Goal: Information Seeking & Learning: Learn about a topic

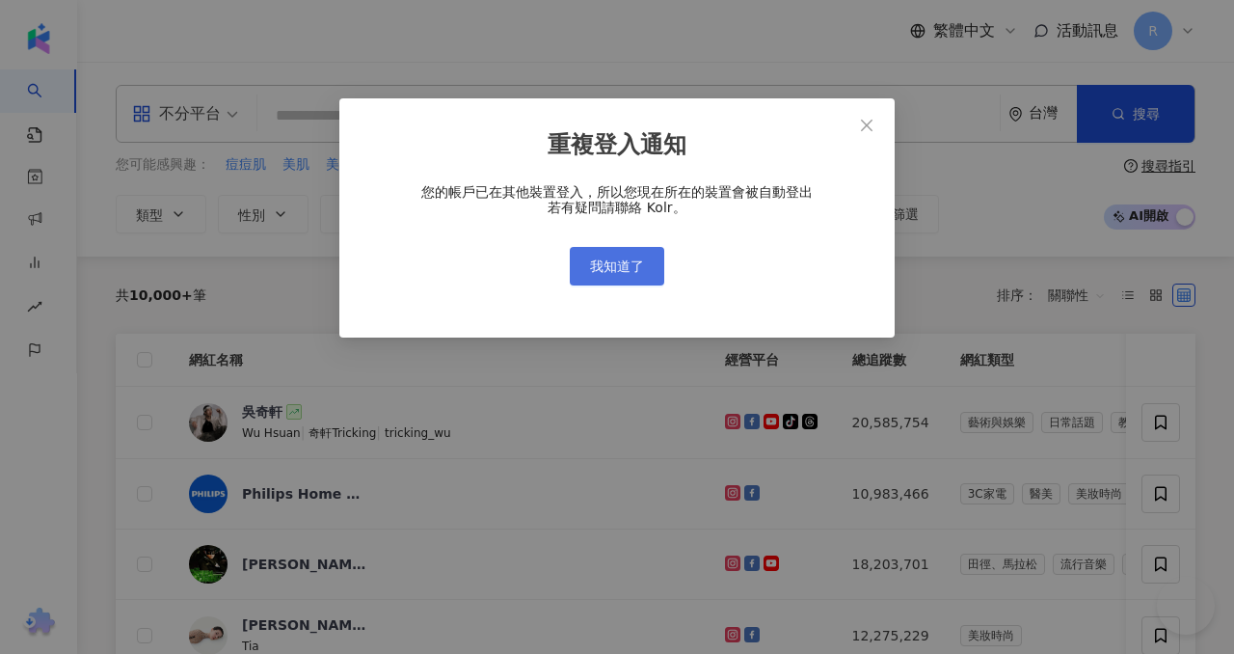
click at [610, 254] on button "我知道了" at bounding box center [617, 266] width 94 height 39
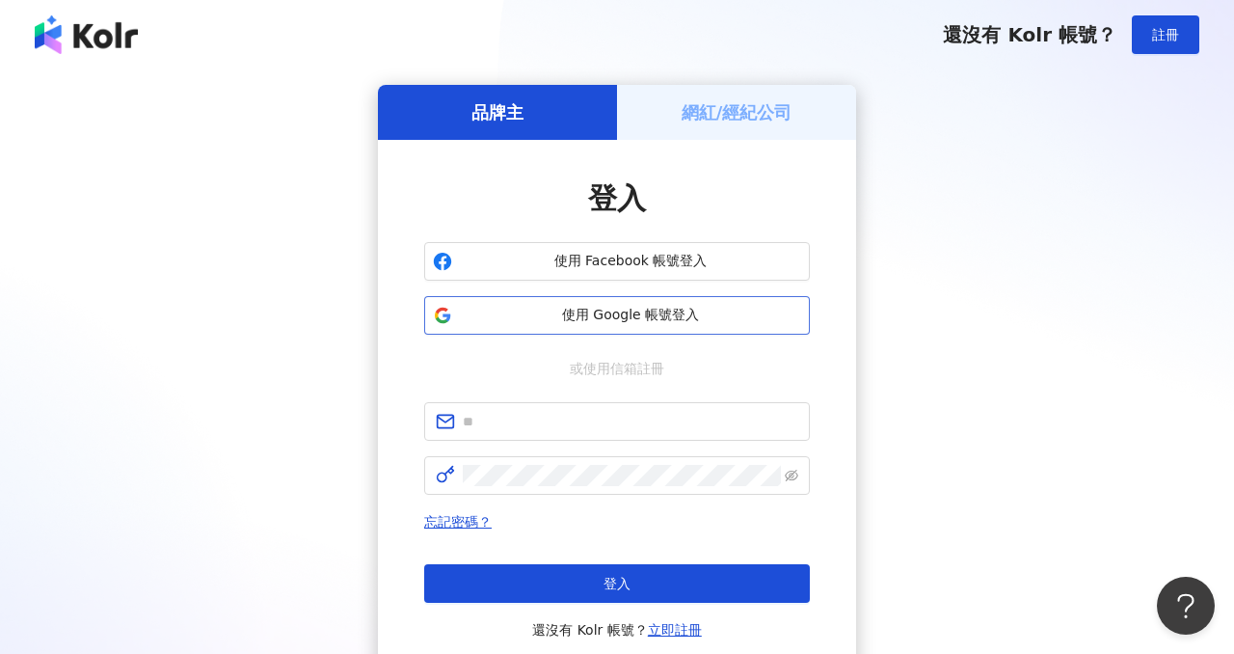
click at [674, 315] on span "使用 Google 帳號登入" at bounding box center [630, 315] width 341 height 19
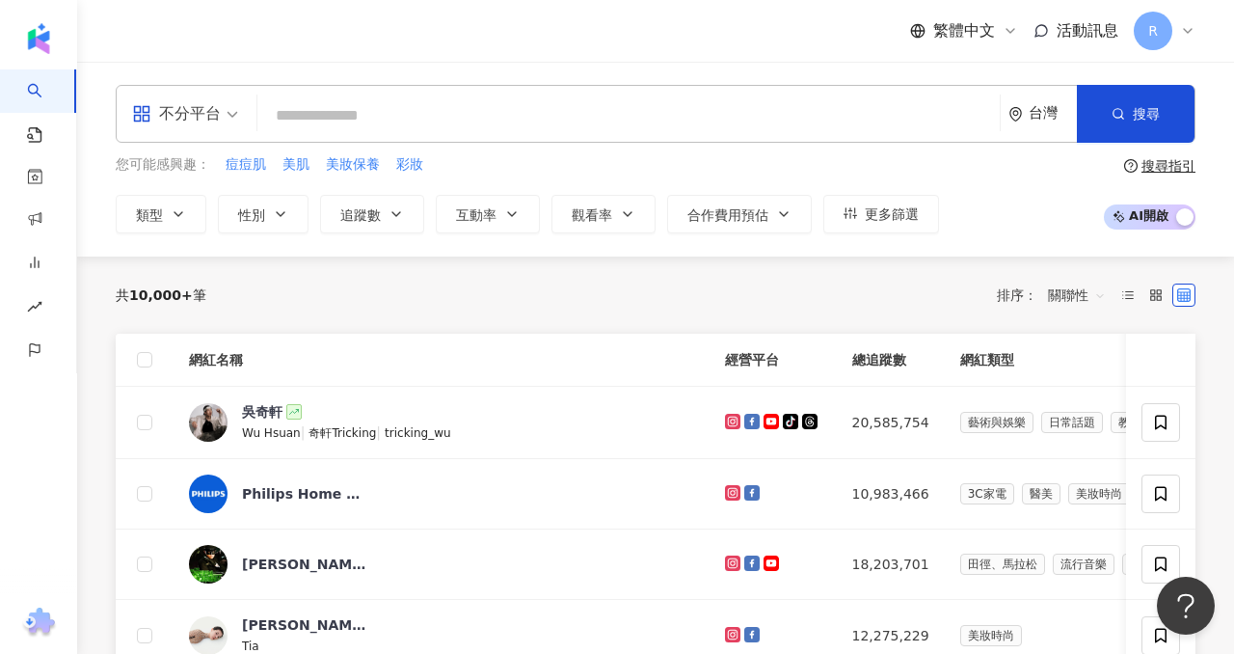
click at [651, 120] on input "search" at bounding box center [628, 115] width 727 height 37
paste input "**********"
type input "**********"
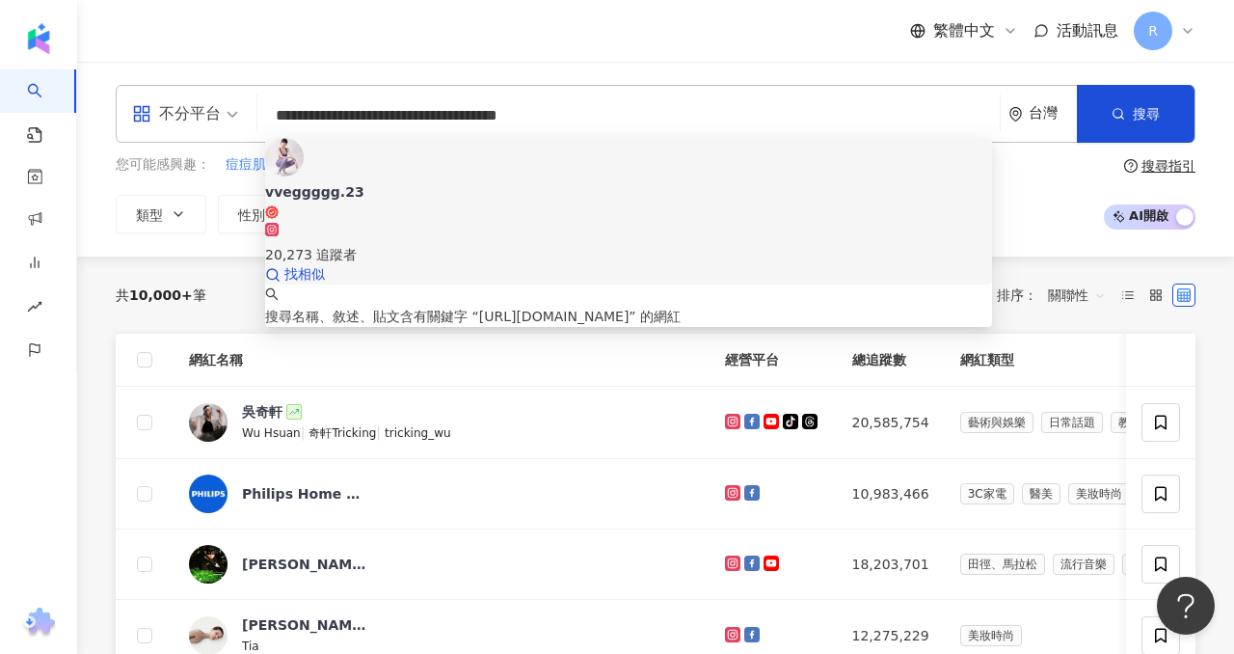
click at [447, 182] on span "vveggggg.23" at bounding box center [628, 201] width 727 height 38
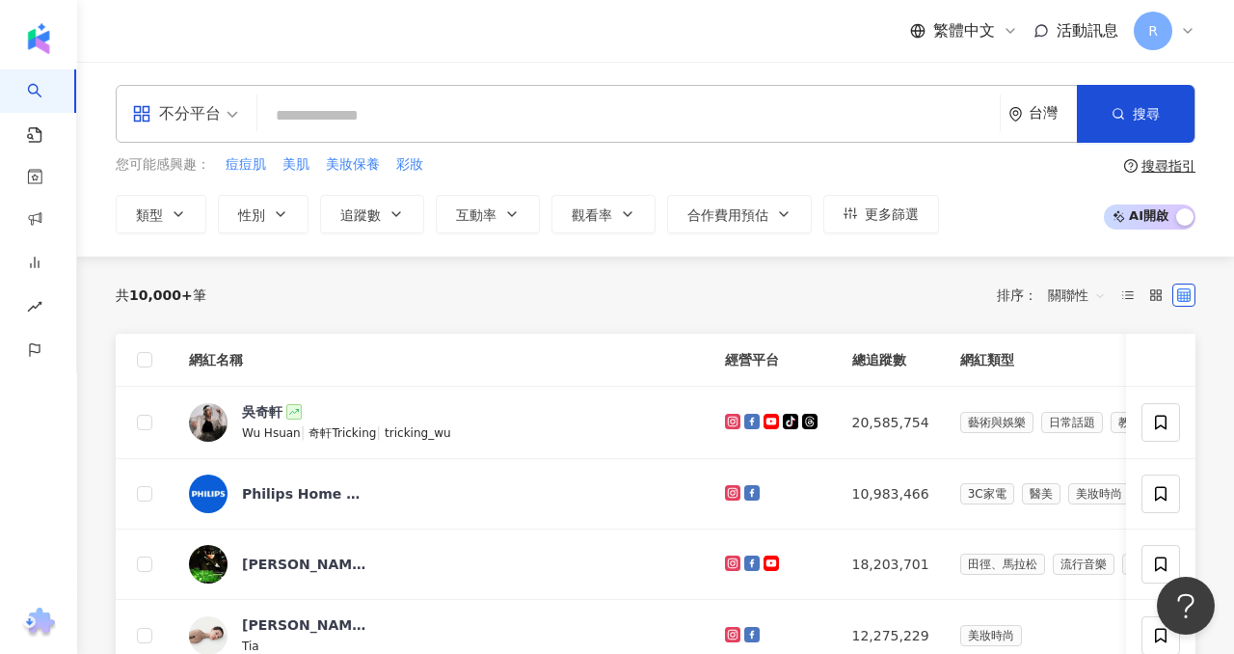
click at [600, 100] on input "search" at bounding box center [628, 115] width 727 height 37
paste input "**********"
type input "**********"
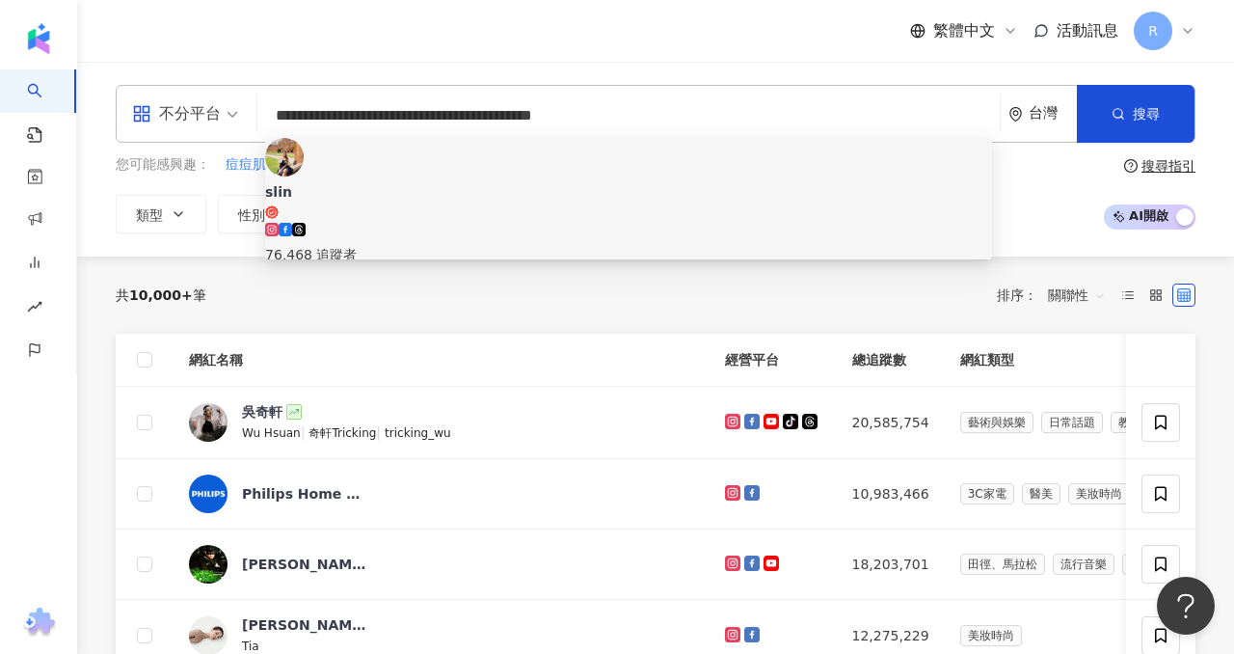
click at [301, 168] on img at bounding box center [284, 157] width 39 height 39
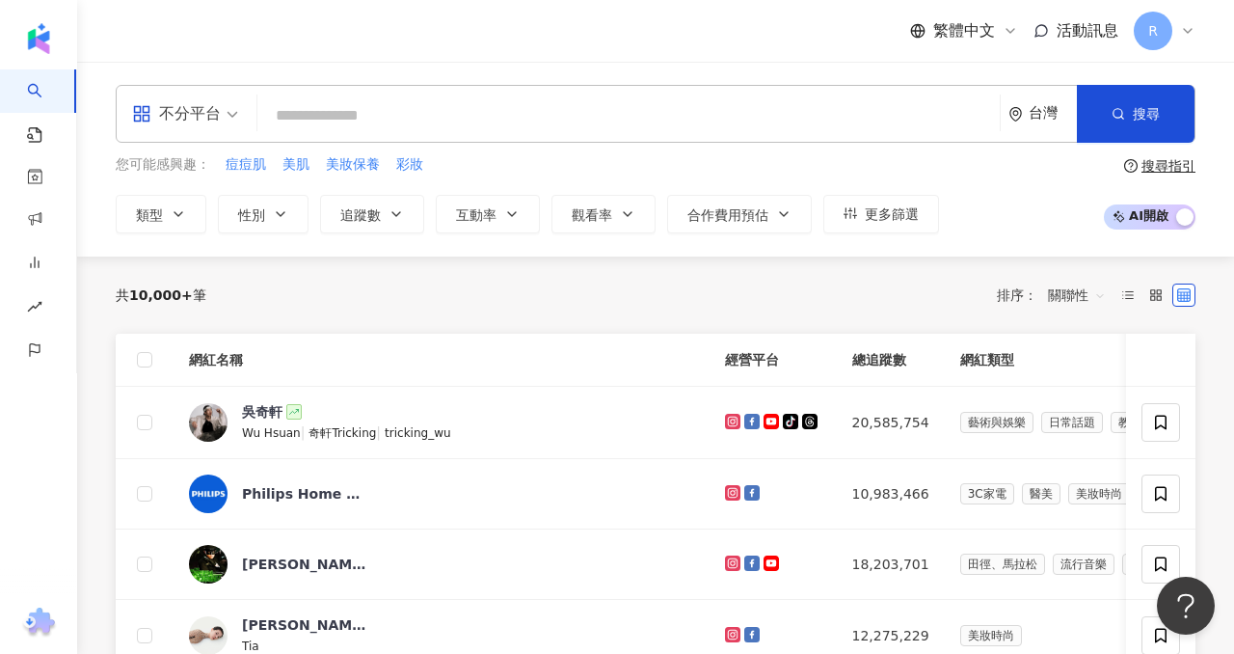
click at [405, 121] on input "search" at bounding box center [628, 115] width 727 height 37
paste input "**********"
type input "**********"
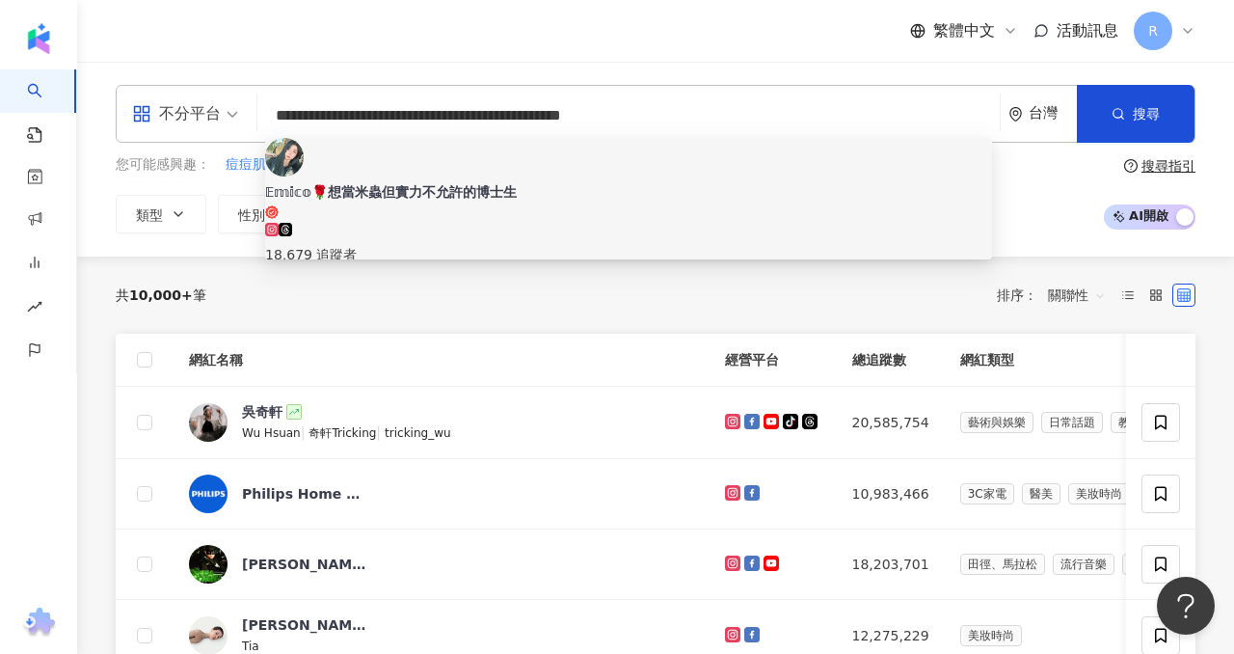
click at [304, 160] on img at bounding box center [284, 157] width 39 height 39
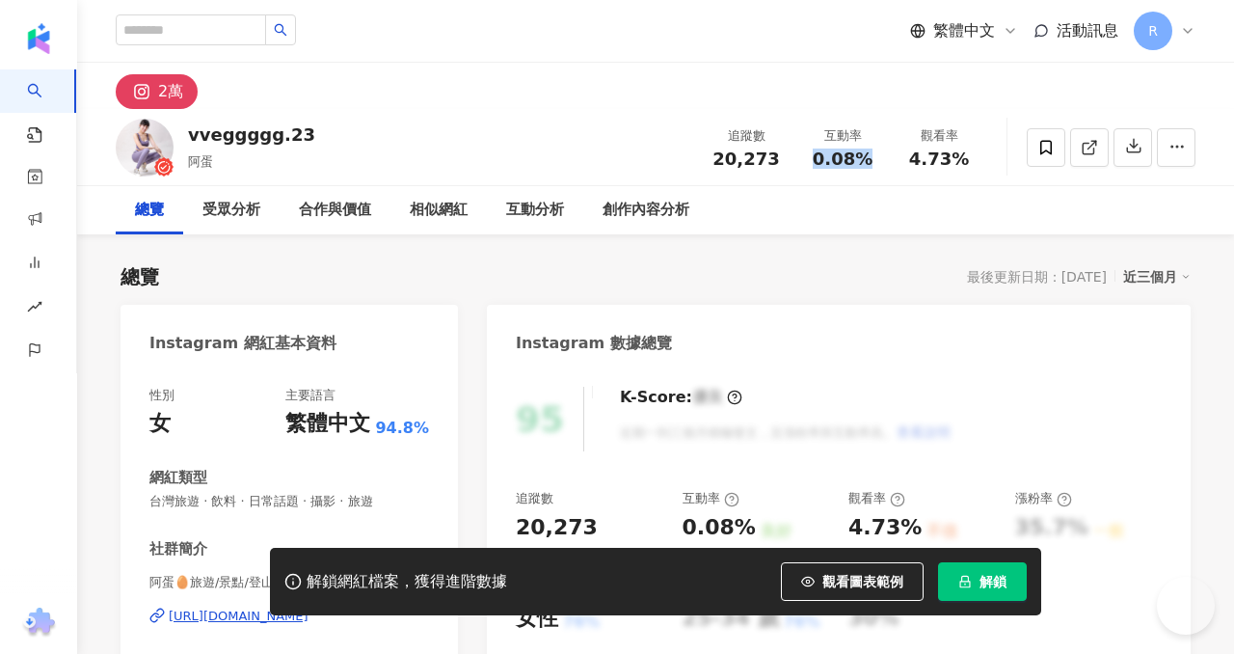
drag, startPoint x: 865, startPoint y: 161, endPoint x: 732, endPoint y: 7, distance: 203.7
click at [863, 161] on div "0.08%" at bounding box center [842, 158] width 73 height 19
drag, startPoint x: 916, startPoint y: 162, endPoint x: 965, endPoint y: 159, distance: 49.2
click at [967, 163] on div "4.73%" at bounding box center [938, 158] width 73 height 19
copy span "4.73%"
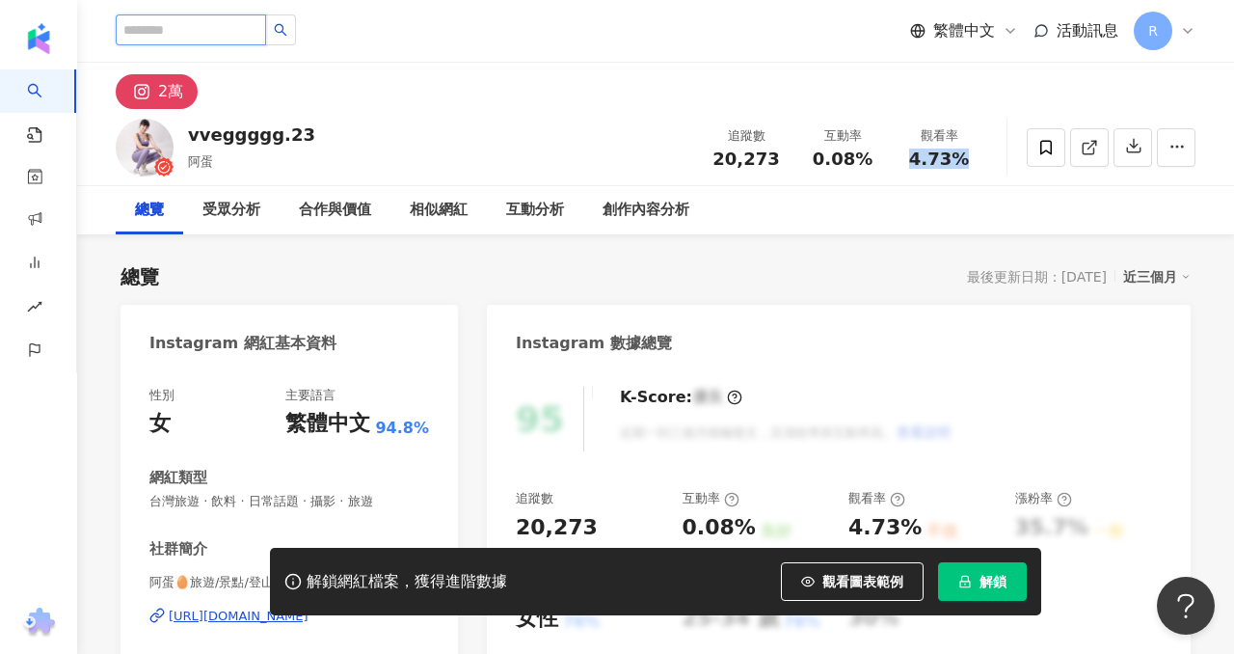
click at [243, 28] on input "search" at bounding box center [191, 29] width 150 height 31
paste input "**********"
type input "**********"
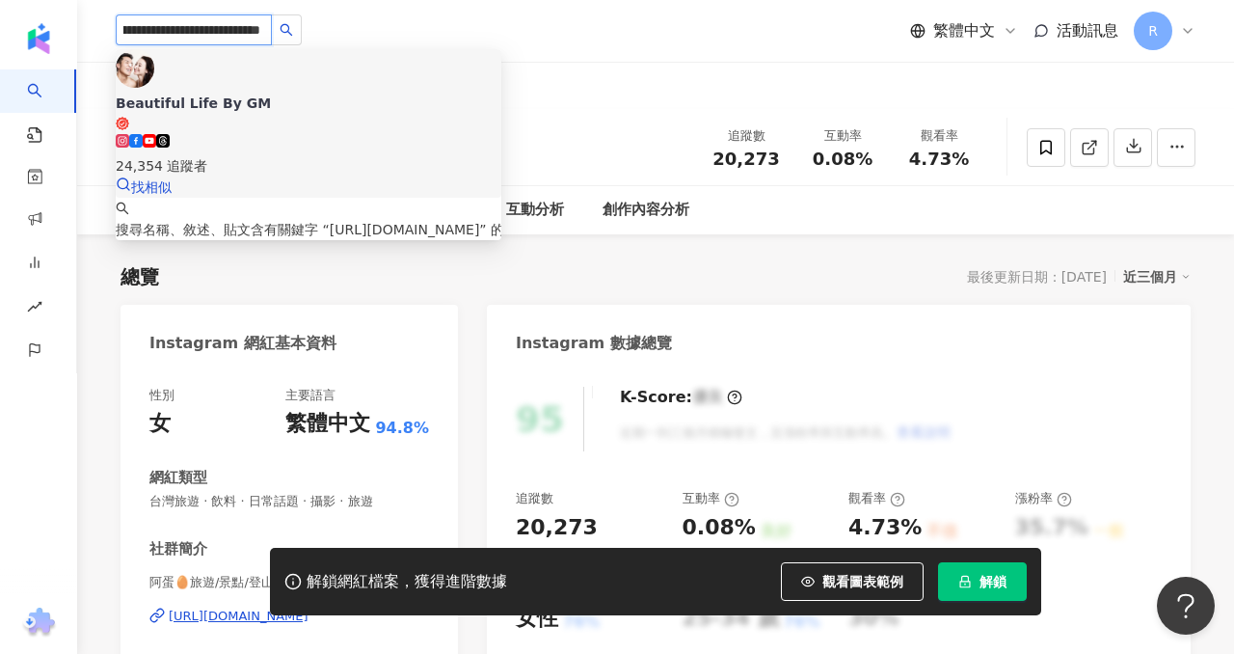
click at [152, 88] on img at bounding box center [135, 68] width 39 height 39
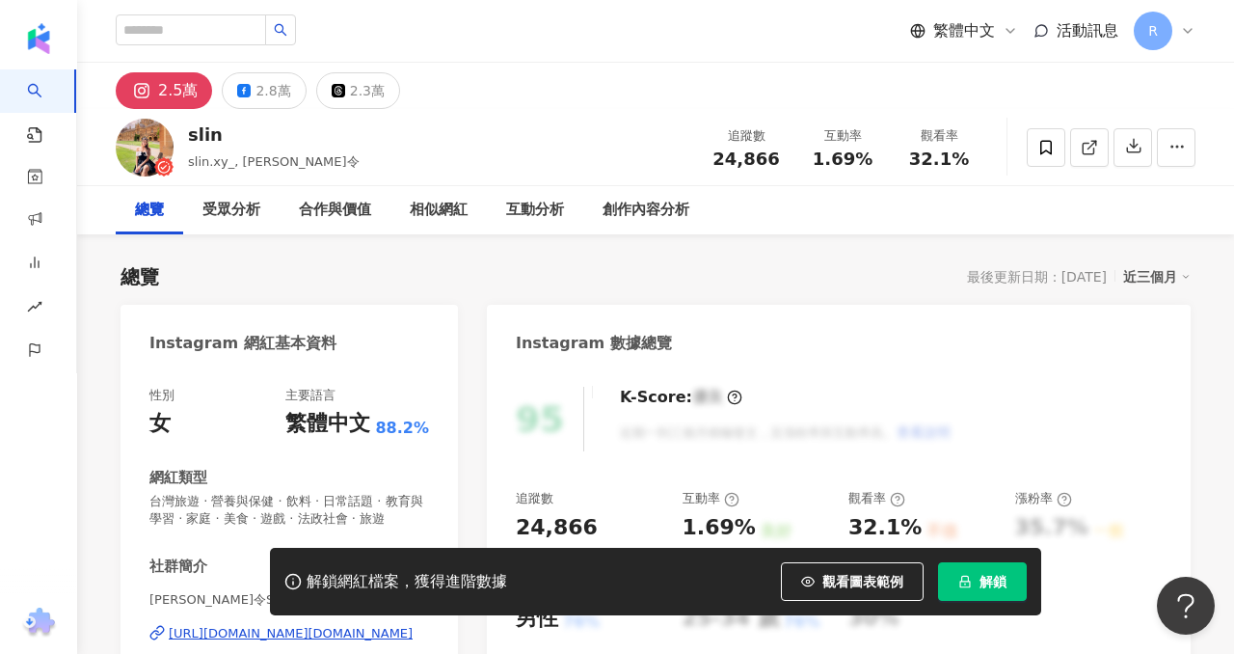
click at [772, 158] on div "24,866" at bounding box center [745, 158] width 73 height 19
click at [869, 160] on div "1.69%" at bounding box center [842, 158] width 73 height 19
drag, startPoint x: 915, startPoint y: 158, endPoint x: 971, endPoint y: 158, distance: 55.9
click at [971, 158] on div "32.1%" at bounding box center [938, 158] width 73 height 19
copy span "32.1%"
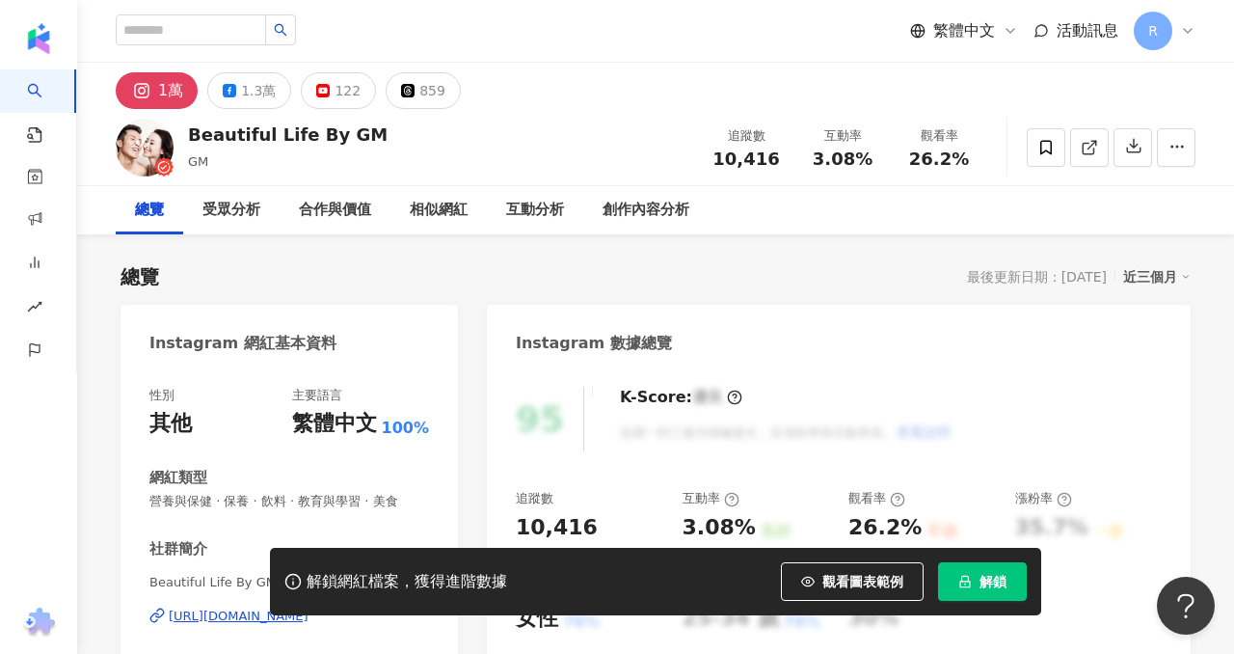
drag, startPoint x: 786, startPoint y: 156, endPoint x: 800, endPoint y: 6, distance: 151.1
click at [781, 157] on div "10,416" at bounding box center [745, 158] width 73 height 19
drag, startPoint x: 817, startPoint y: 159, endPoint x: 864, endPoint y: 154, distance: 46.5
click at [867, 159] on div "3.08%" at bounding box center [842, 158] width 73 height 19
copy span "3.08%"
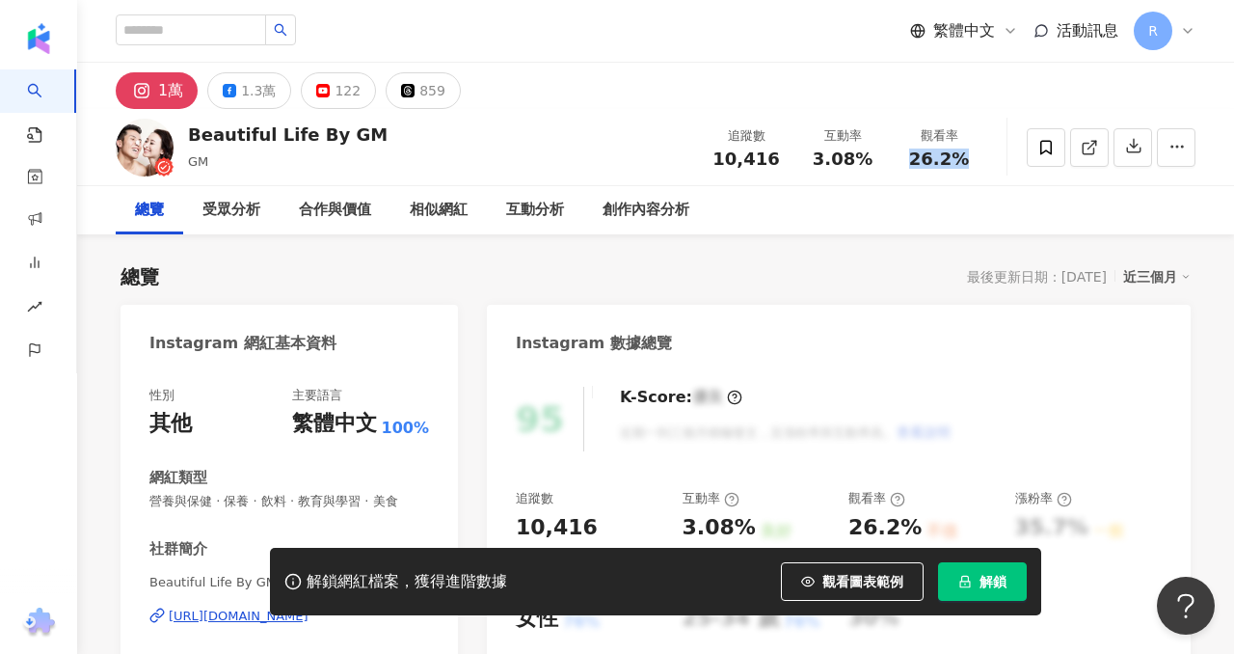
drag, startPoint x: 919, startPoint y: 162, endPoint x: 962, endPoint y: 162, distance: 43.4
click at [962, 162] on span "26.2%" at bounding box center [939, 158] width 60 height 19
copy span "26.2%"
click at [200, 32] on input "search" at bounding box center [191, 29] width 150 height 31
paste input "**********"
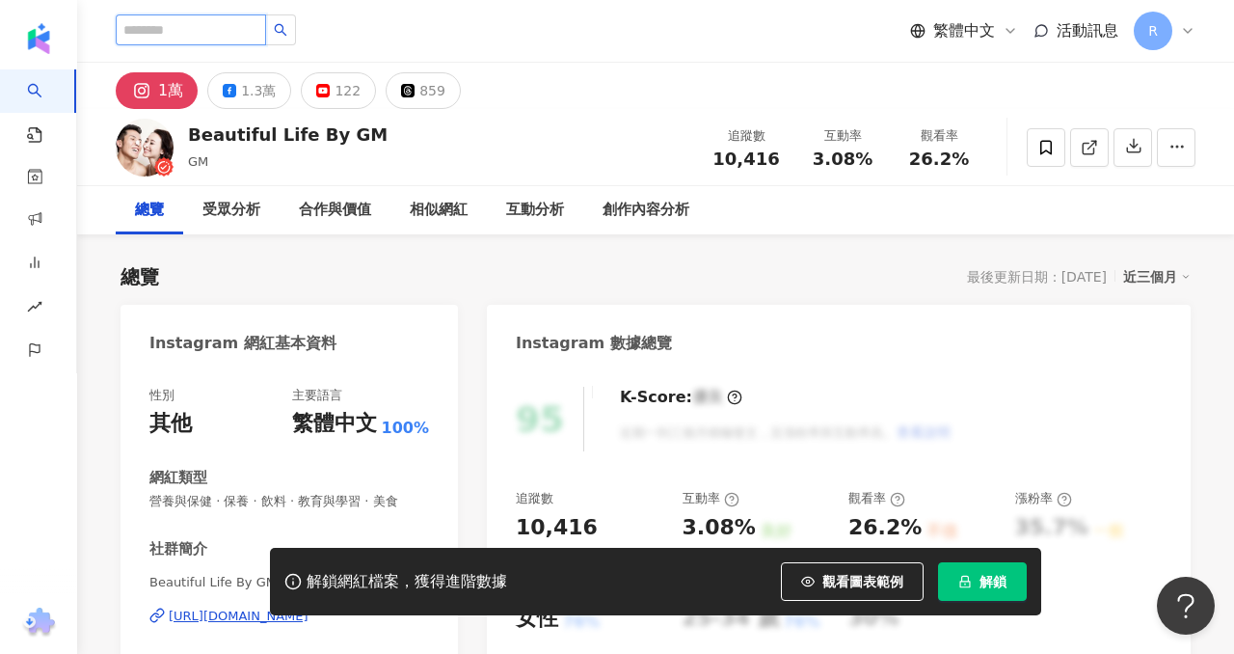
type input "**********"
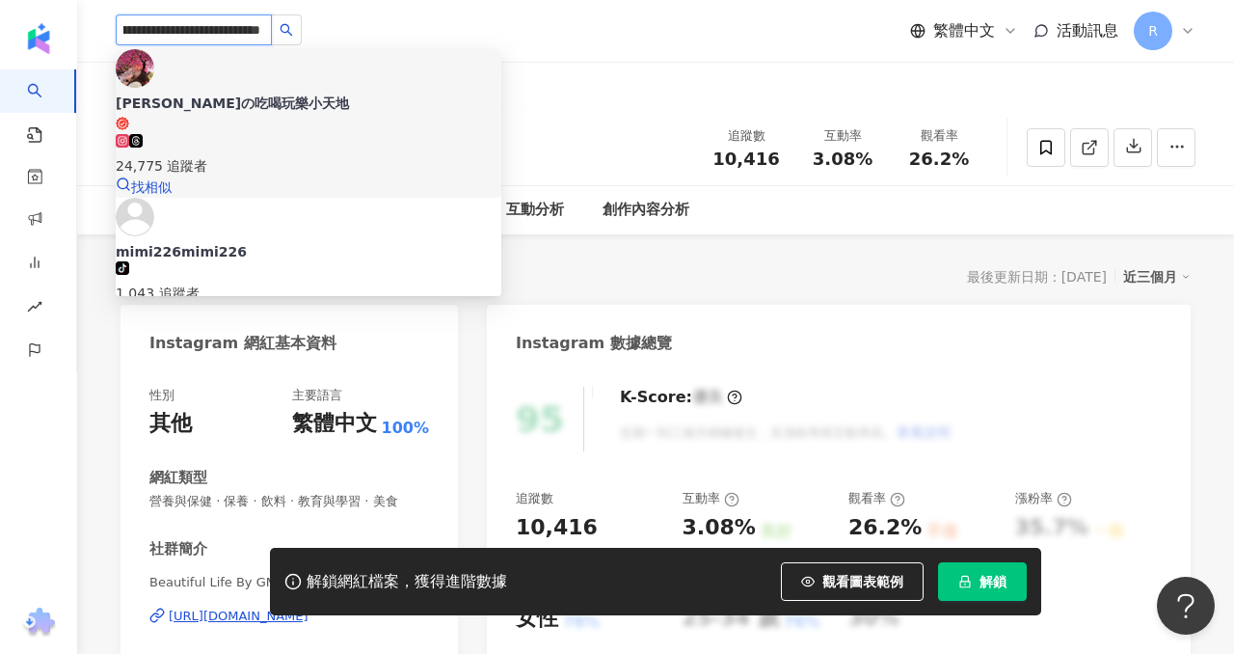
click at [152, 79] on img at bounding box center [135, 68] width 39 height 39
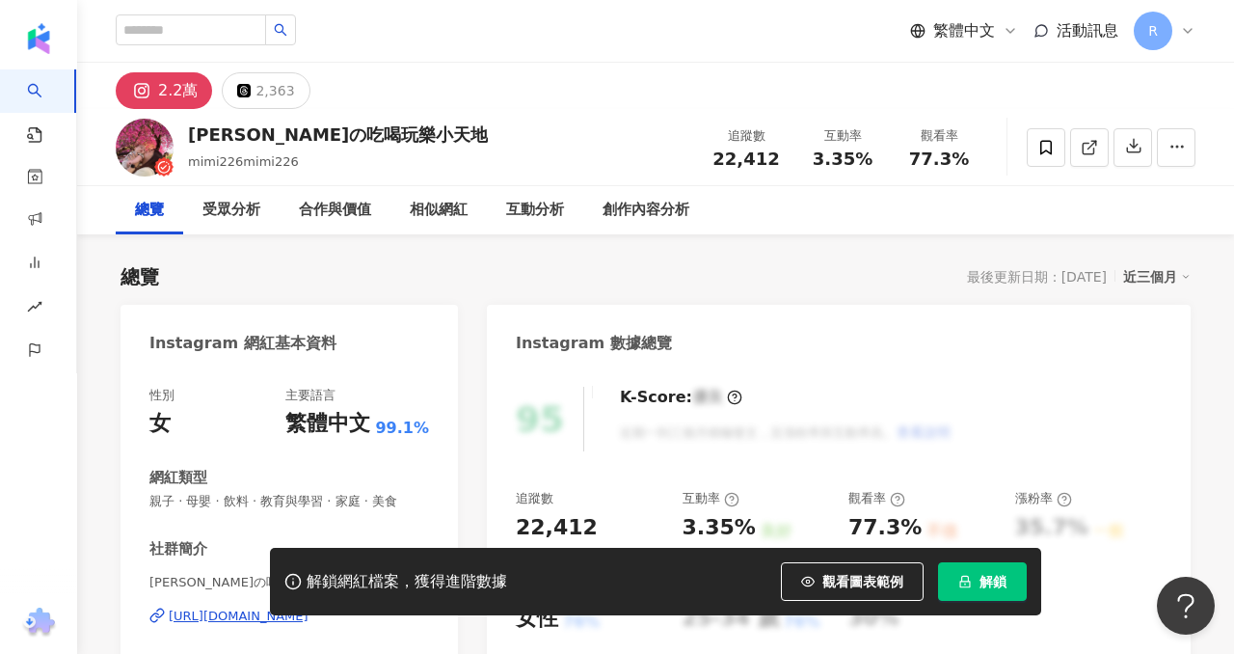
click at [787, 157] on div "追蹤數 22,412" at bounding box center [746, 146] width 96 height 41
click at [856, 160] on span "3.35%" at bounding box center [843, 158] width 60 height 19
click at [845, 156] on span "3.35%" at bounding box center [843, 158] width 60 height 19
drag, startPoint x: 817, startPoint y: 156, endPoint x: 874, endPoint y: 157, distance: 56.9
click at [879, 160] on div "互動率 3.35%" at bounding box center [842, 146] width 96 height 41
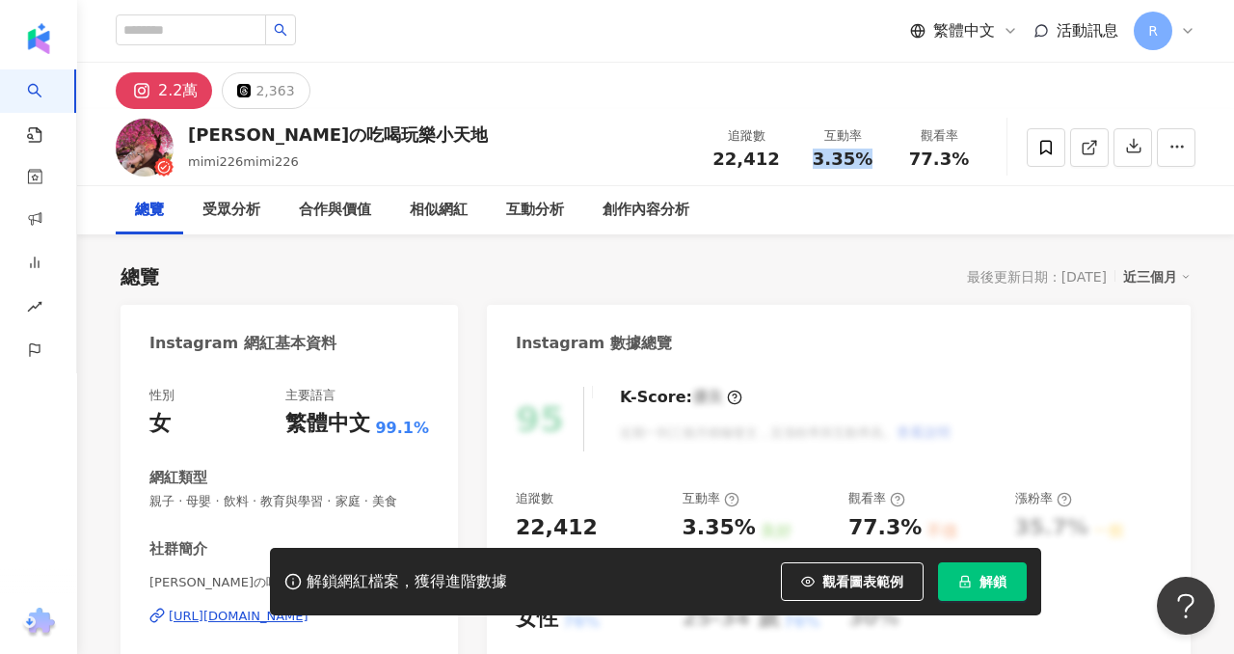
copy span "3.35%"
drag, startPoint x: 912, startPoint y: 156, endPoint x: 961, endPoint y: 153, distance: 49.2
click at [963, 155] on div "77.3%" at bounding box center [938, 158] width 73 height 19
copy span "77.3%"
click at [194, 19] on input "search" at bounding box center [191, 29] width 150 height 31
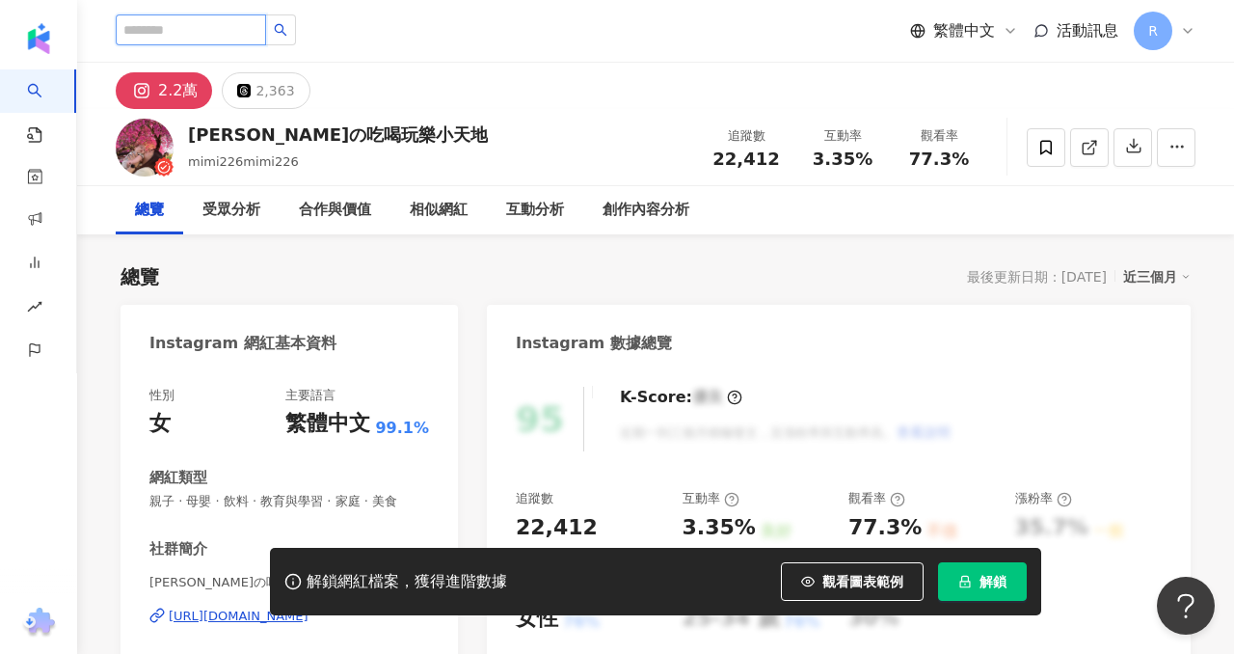
paste input "**********"
type input "**********"
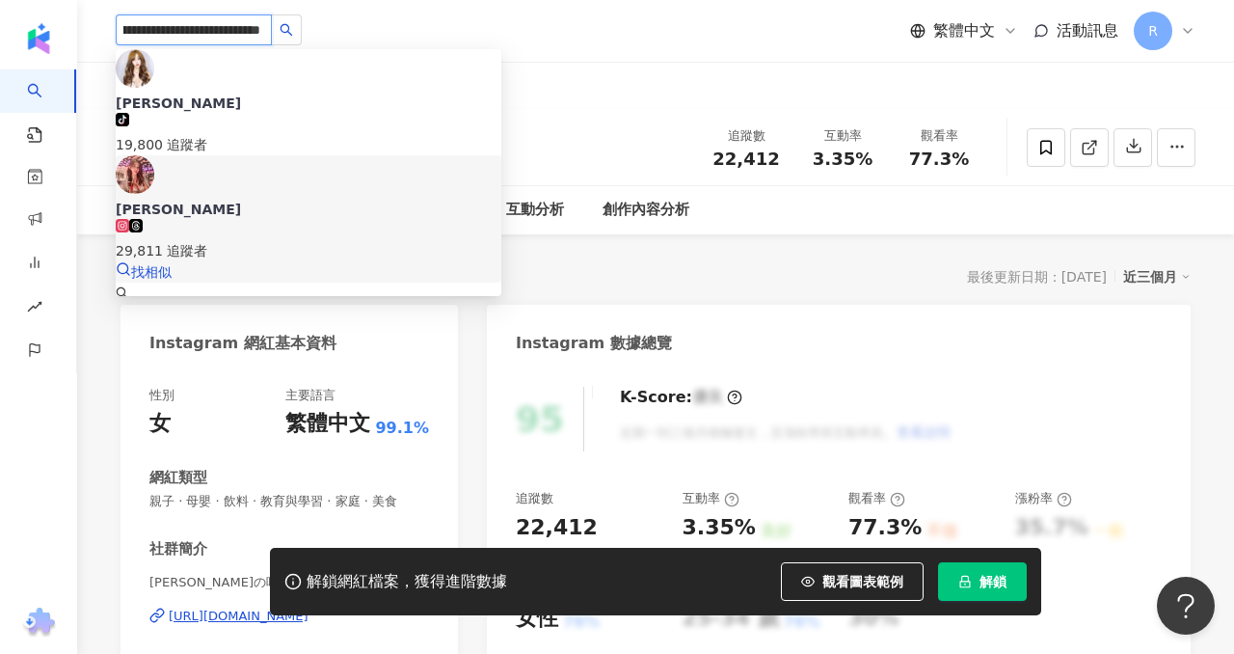
click at [147, 155] on img at bounding box center [135, 174] width 39 height 39
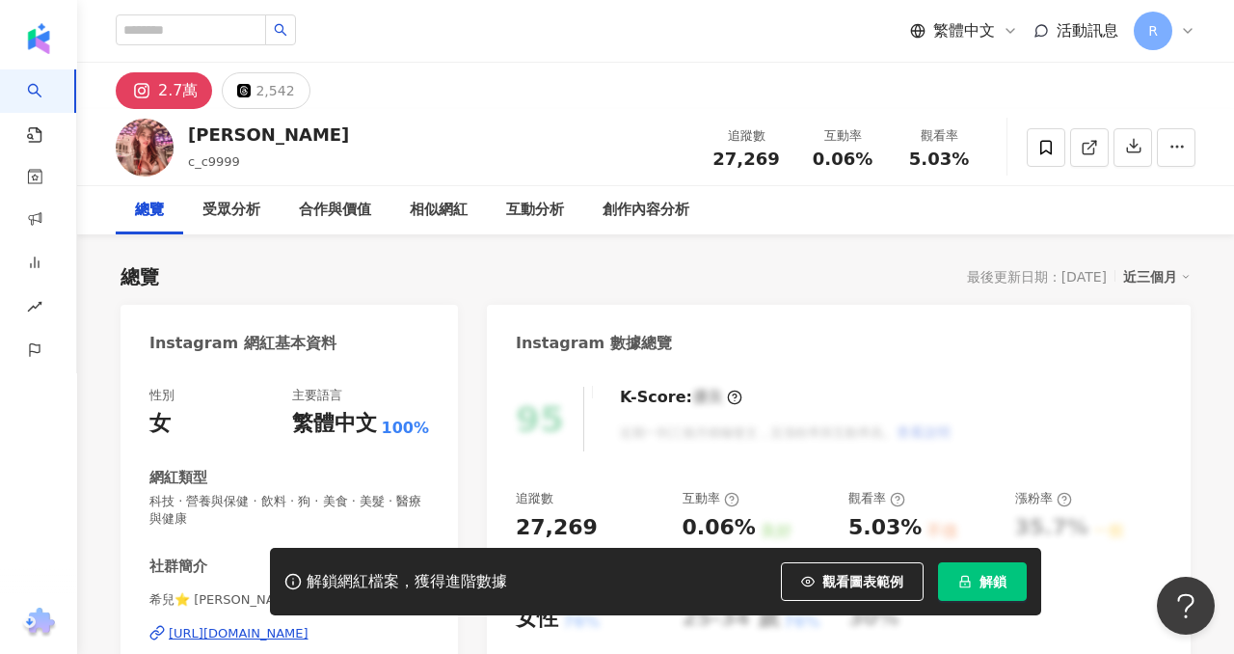
drag, startPoint x: 789, startPoint y: 161, endPoint x: 780, endPoint y: 6, distance: 155.4
click at [789, 161] on div "追蹤數 27,269" at bounding box center [746, 146] width 96 height 41
click at [863, 158] on div "0.06%" at bounding box center [842, 158] width 73 height 19
drag, startPoint x: 916, startPoint y: 154, endPoint x: 961, endPoint y: 154, distance: 45.3
click at [961, 154] on span "5.03%" at bounding box center [939, 158] width 60 height 19
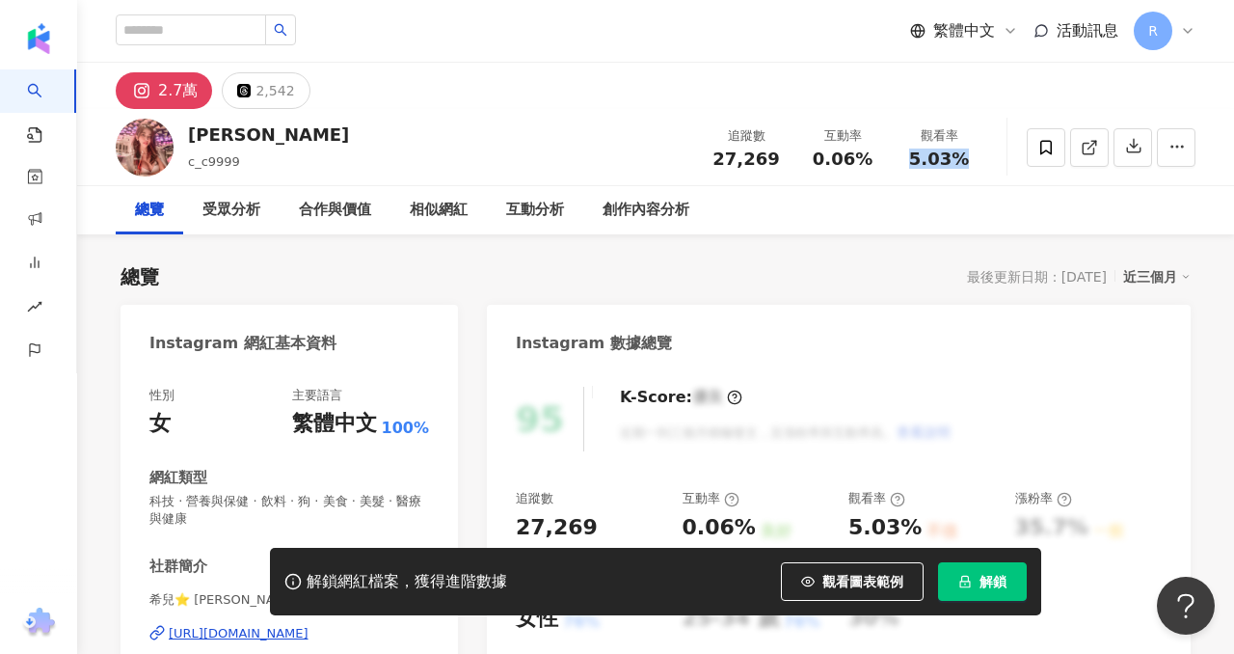
copy span "5.03%"
click at [209, 32] on input "search" at bounding box center [191, 29] width 150 height 31
paste input "**********"
type input "**********"
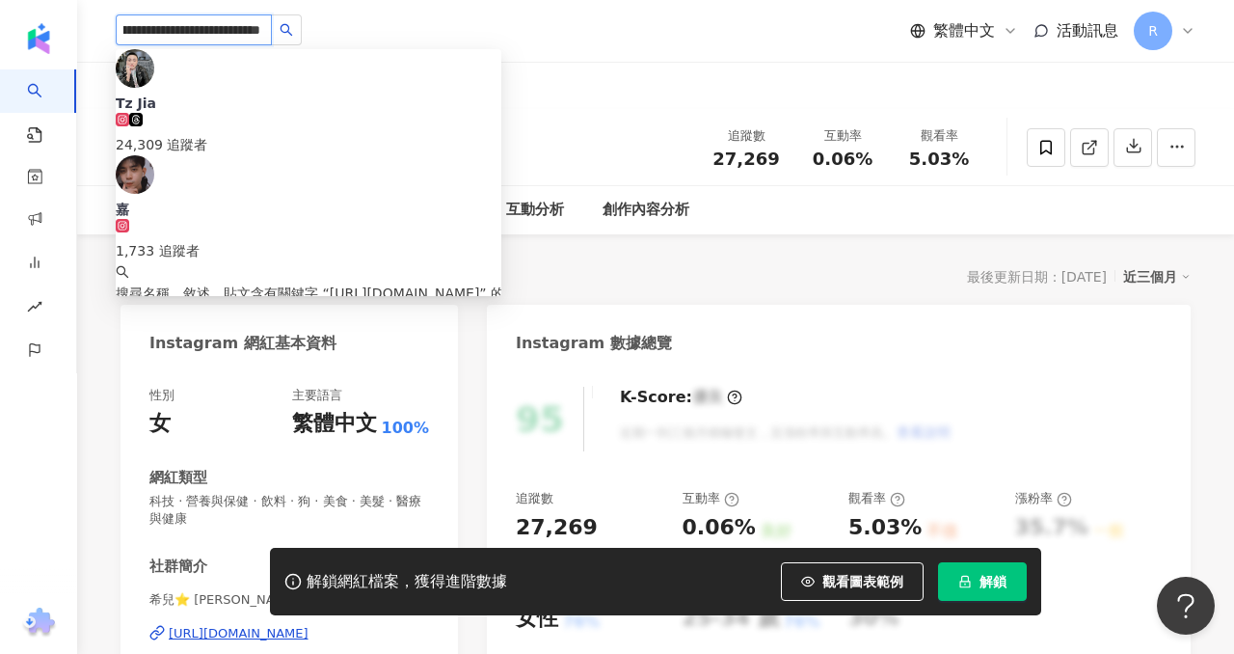
click at [154, 79] on img at bounding box center [135, 68] width 39 height 39
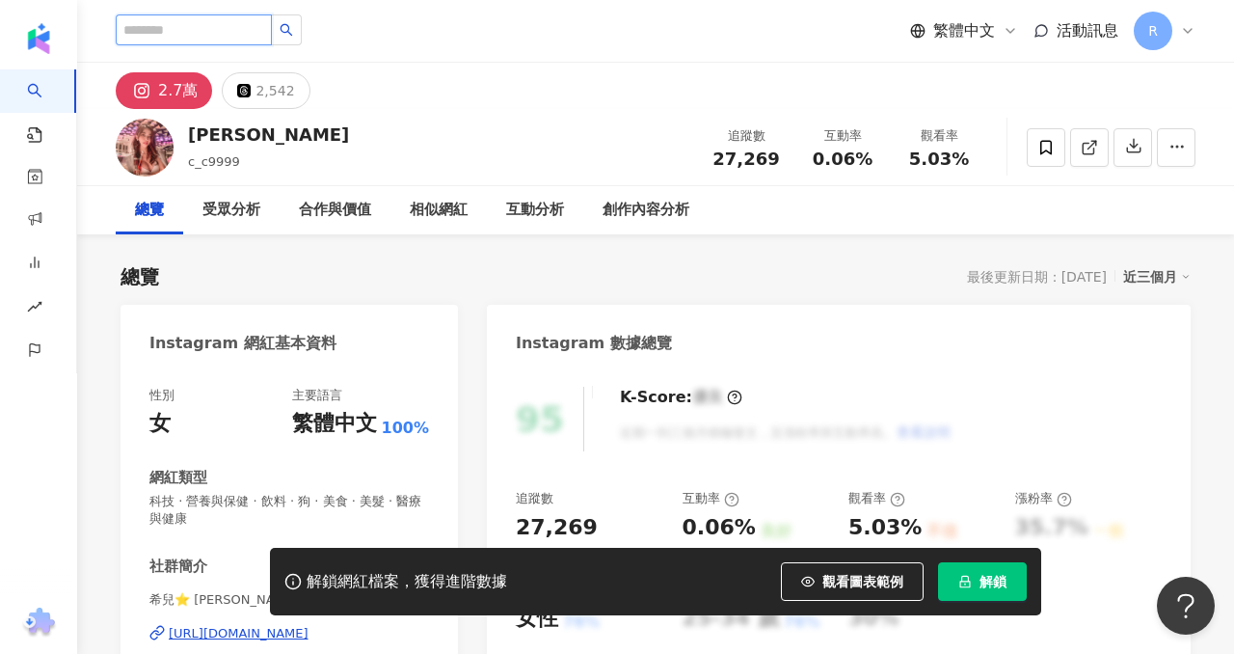
scroll to position [0, 0]
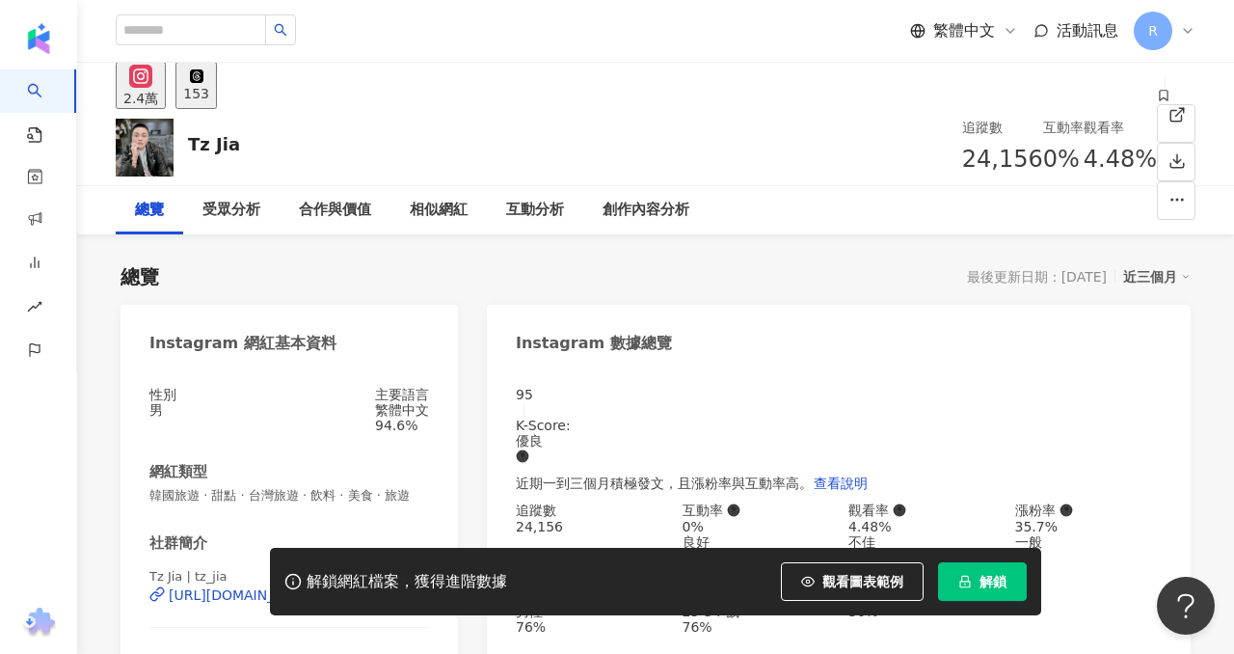
click at [962, 155] on div "追蹤數 24,156" at bounding box center [1002, 148] width 81 height 62
click at [1043, 156] on div "0%" at bounding box center [1063, 160] width 40 height 37
drag, startPoint x: 916, startPoint y: 159, endPoint x: 973, endPoint y: 160, distance: 56.9
click at [1083, 160] on div "4.48%" at bounding box center [1119, 160] width 73 height 37
copy span "4.48%"
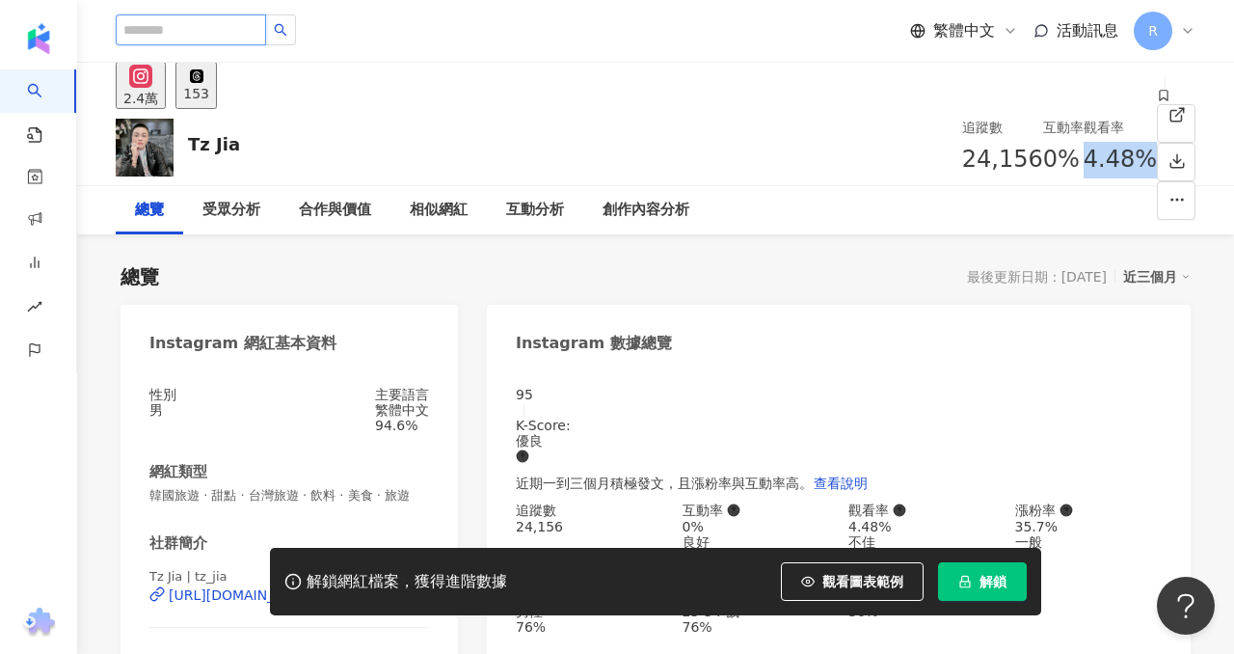
click at [224, 26] on input "search" at bounding box center [191, 29] width 150 height 31
paste input "**********"
type input "**********"
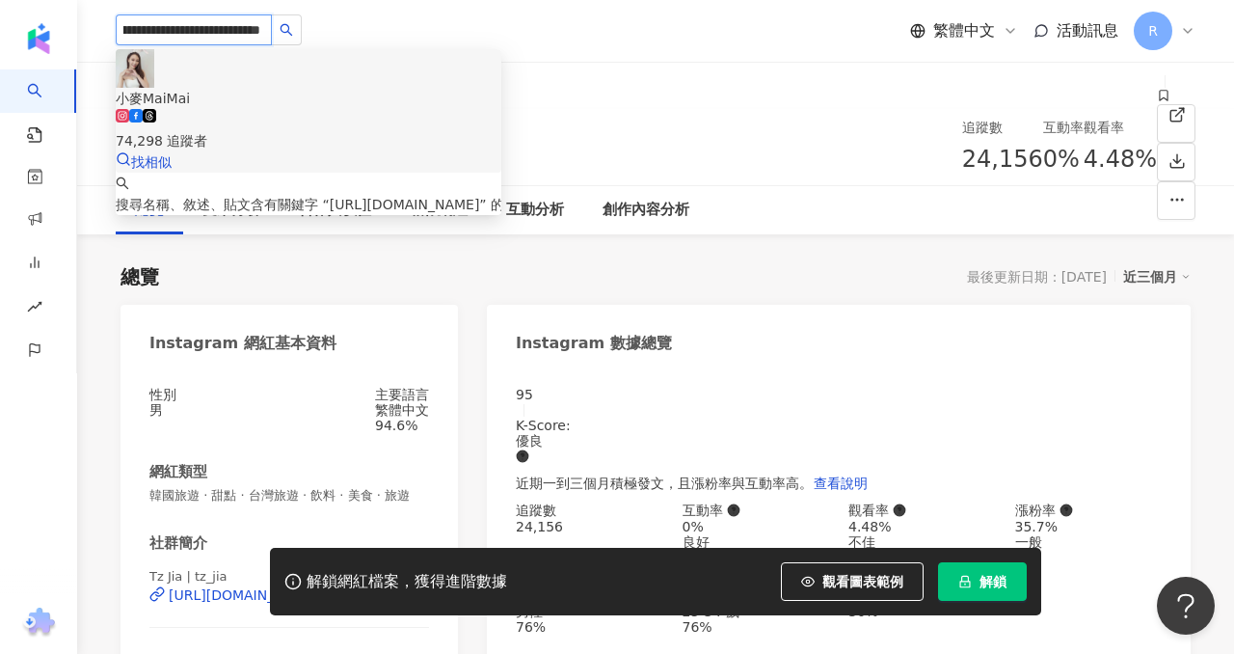
click at [147, 74] on img at bounding box center [135, 68] width 39 height 39
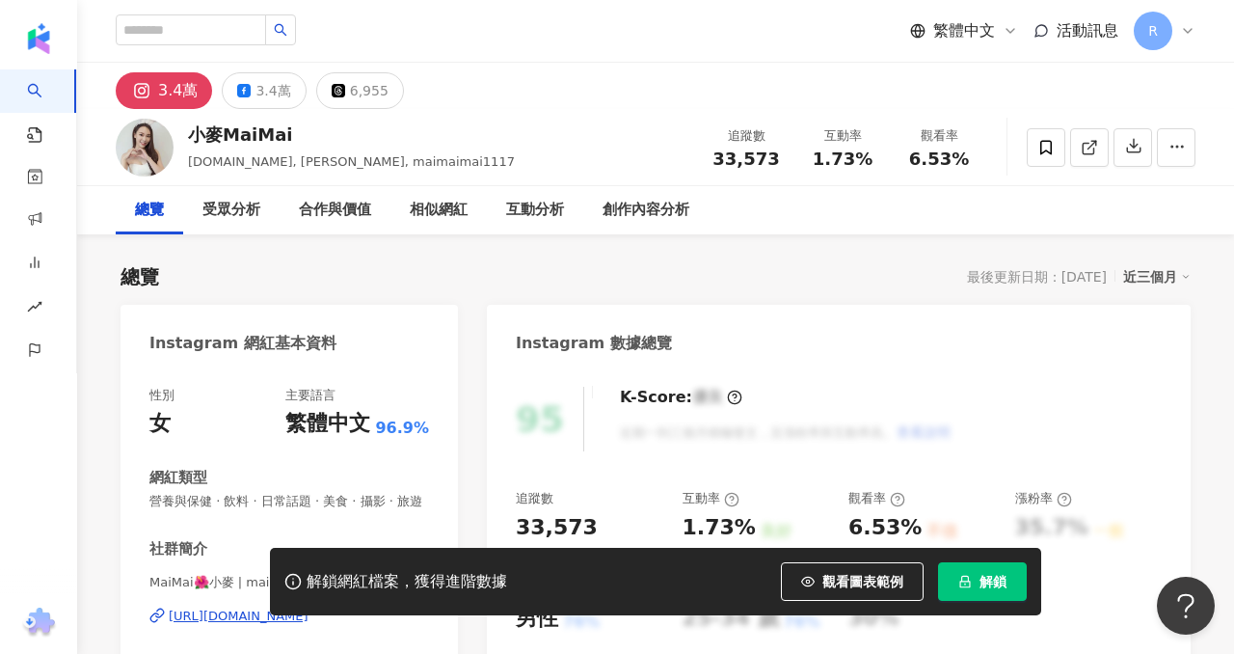
drag, startPoint x: 774, startPoint y: 151, endPoint x: 683, endPoint y: 0, distance: 176.4
click at [773, 149] on div "33,573" at bounding box center [745, 158] width 73 height 19
drag, startPoint x: 865, startPoint y: 157, endPoint x: 860, endPoint y: 147, distance: 10.8
click at [863, 154] on div "1.73%" at bounding box center [842, 158] width 73 height 19
drag, startPoint x: 912, startPoint y: 157, endPoint x: 956, endPoint y: 150, distance: 44.9
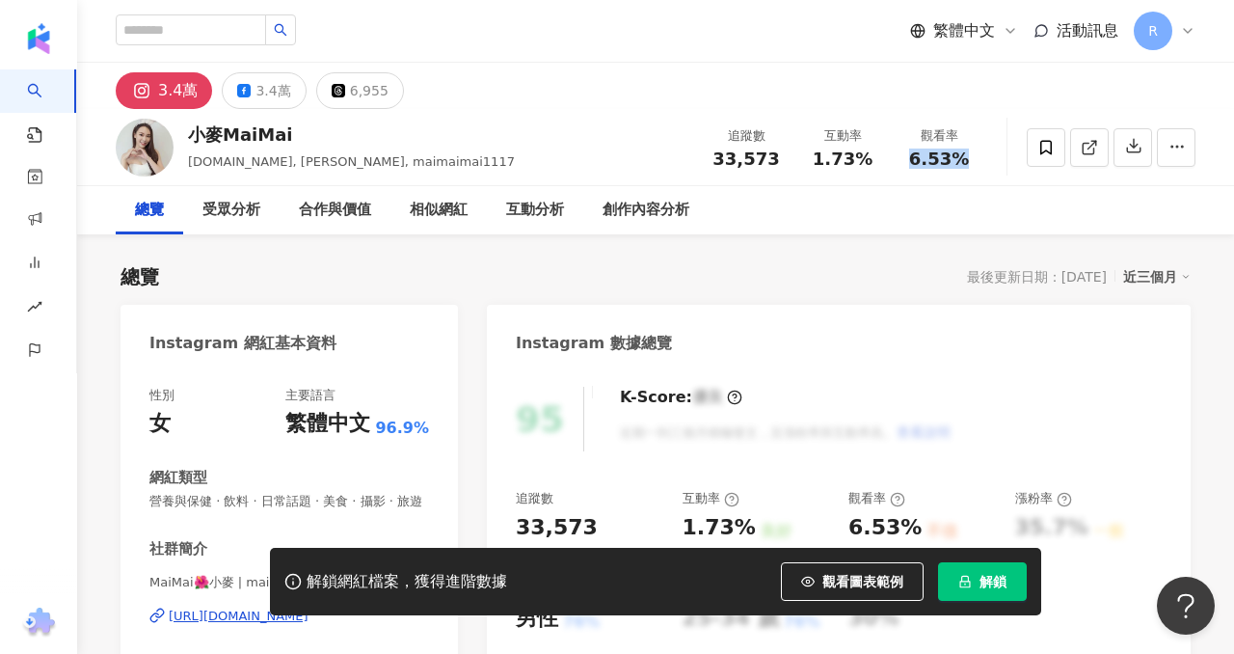
click at [961, 157] on div "6.53%" at bounding box center [938, 158] width 73 height 19
copy span "6.53%"
click at [205, 22] on input "search" at bounding box center [191, 29] width 150 height 31
click at [206, 30] on input "search" at bounding box center [191, 29] width 150 height 31
paste input "**********"
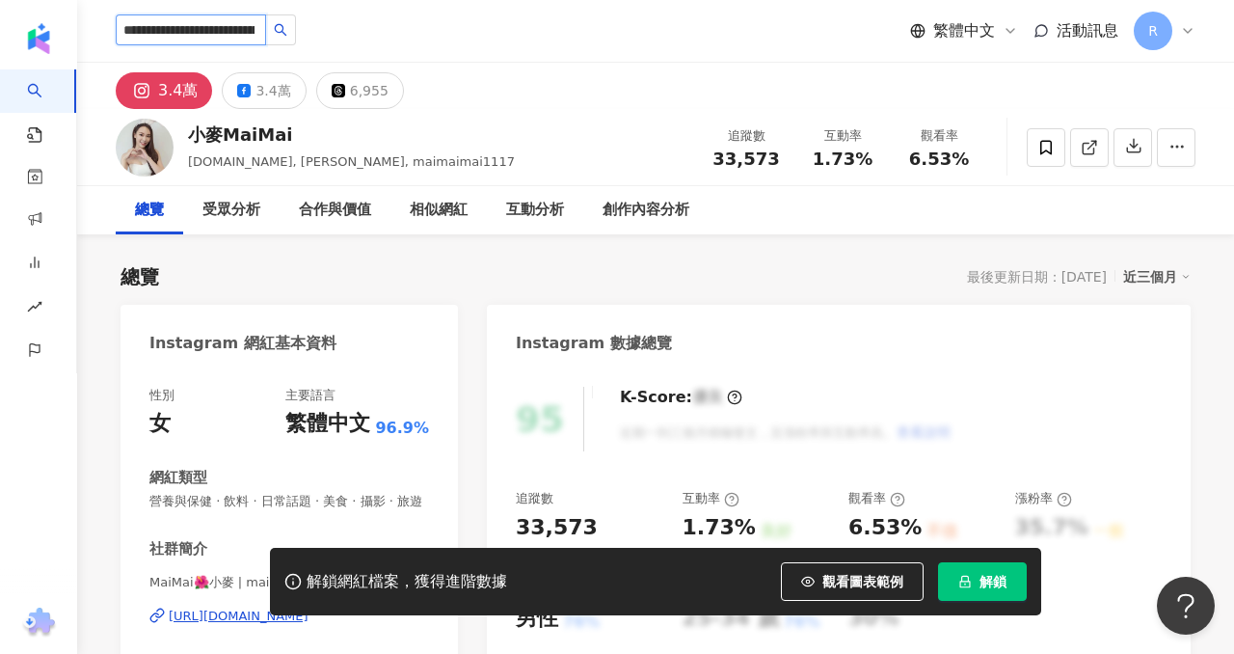
type input "**********"
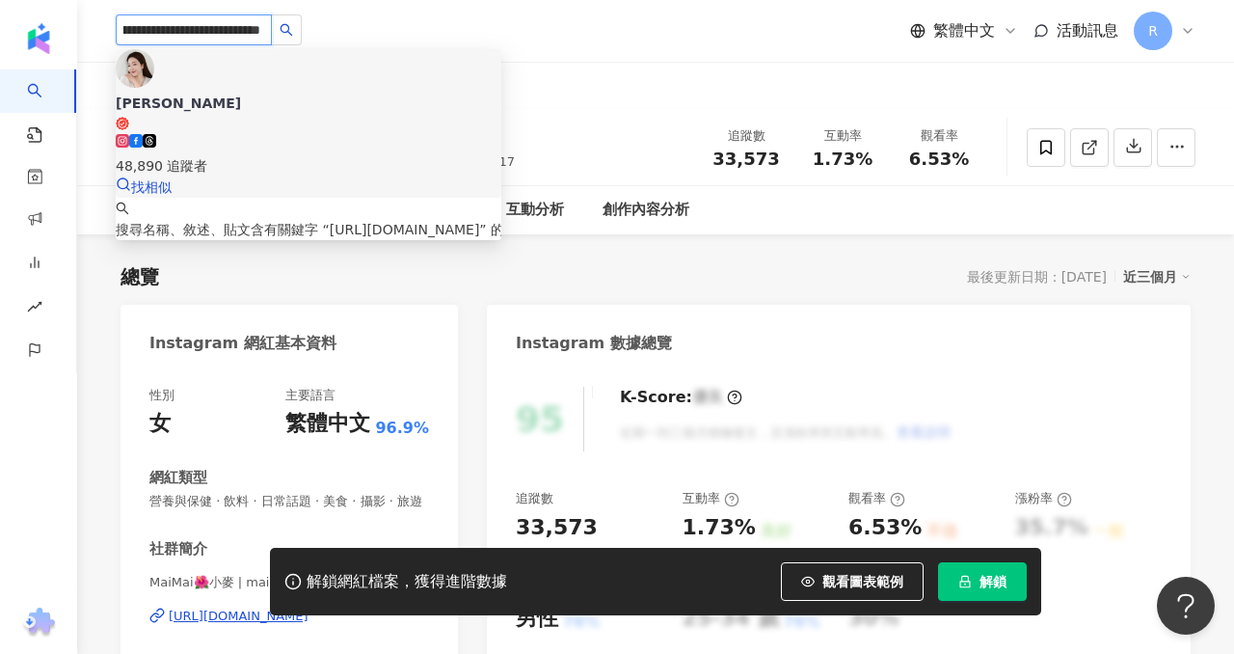
click at [154, 82] on img at bounding box center [135, 68] width 39 height 39
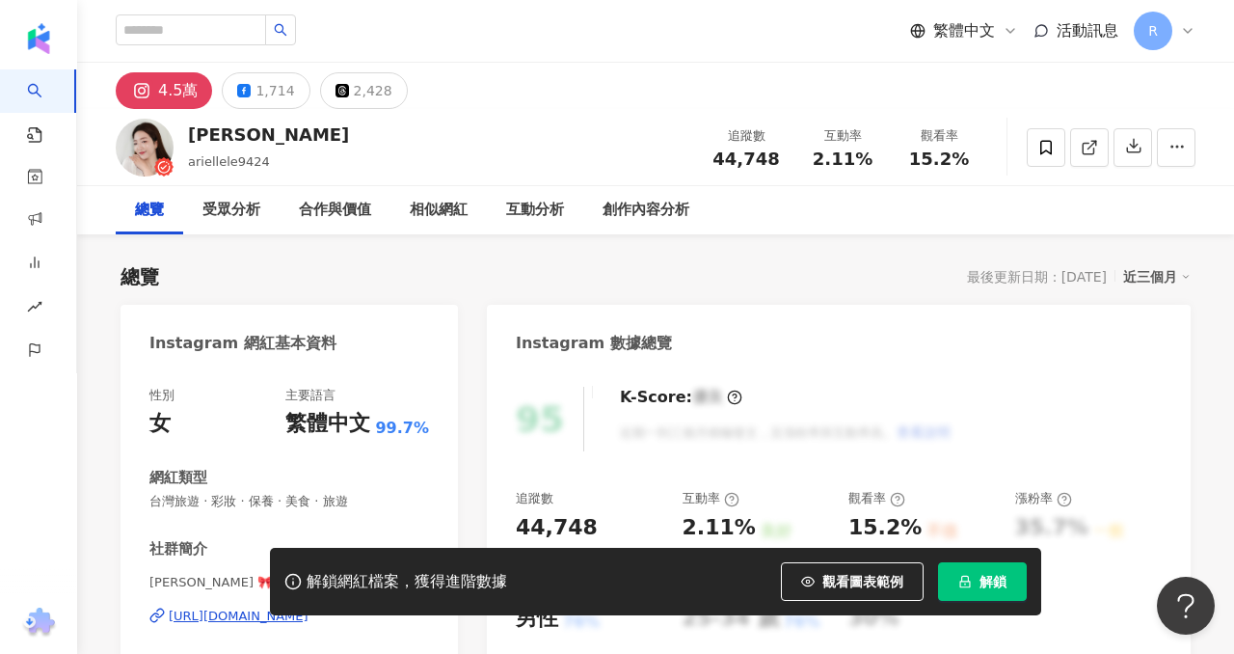
drag, startPoint x: 771, startPoint y: 161, endPoint x: 725, endPoint y: 11, distance: 157.3
click at [771, 159] on div "44,748" at bounding box center [745, 158] width 73 height 19
click at [869, 160] on div "2.11%" at bounding box center [842, 158] width 73 height 19
drag, startPoint x: 907, startPoint y: 159, endPoint x: 973, endPoint y: 159, distance: 65.5
click at [975, 160] on div "15.2%" at bounding box center [938, 158] width 73 height 19
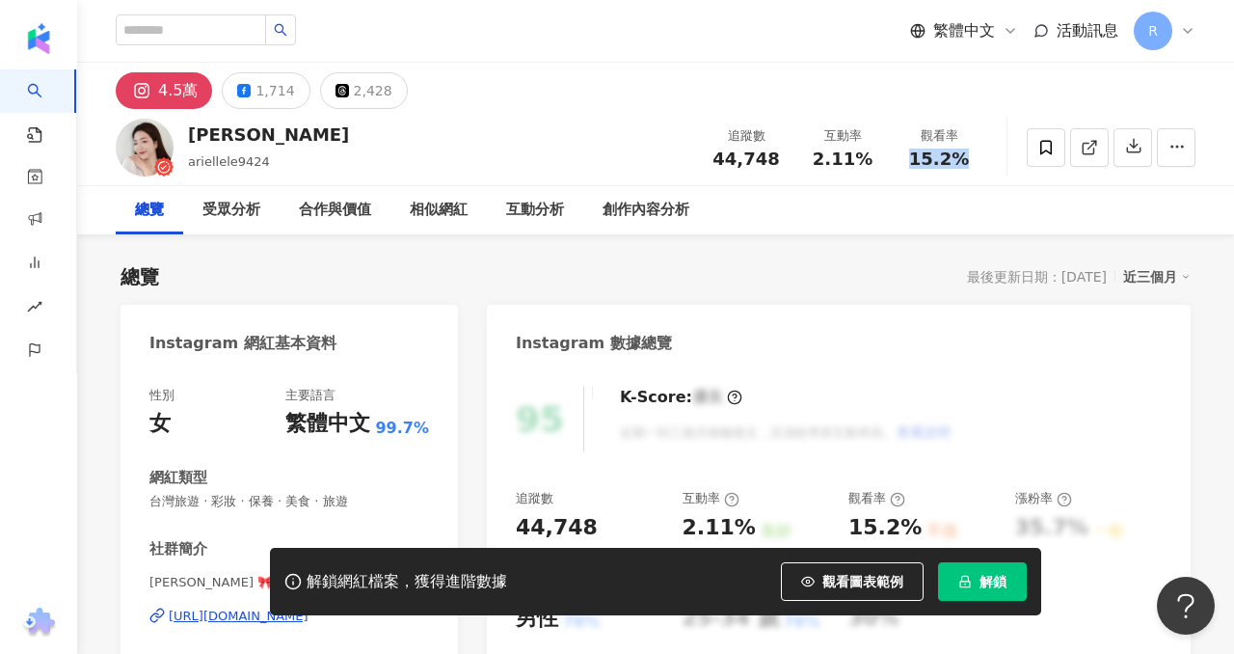
copy span "15.2%"
click at [219, 27] on input "search" at bounding box center [191, 29] width 150 height 31
paste input "**********"
type input "**********"
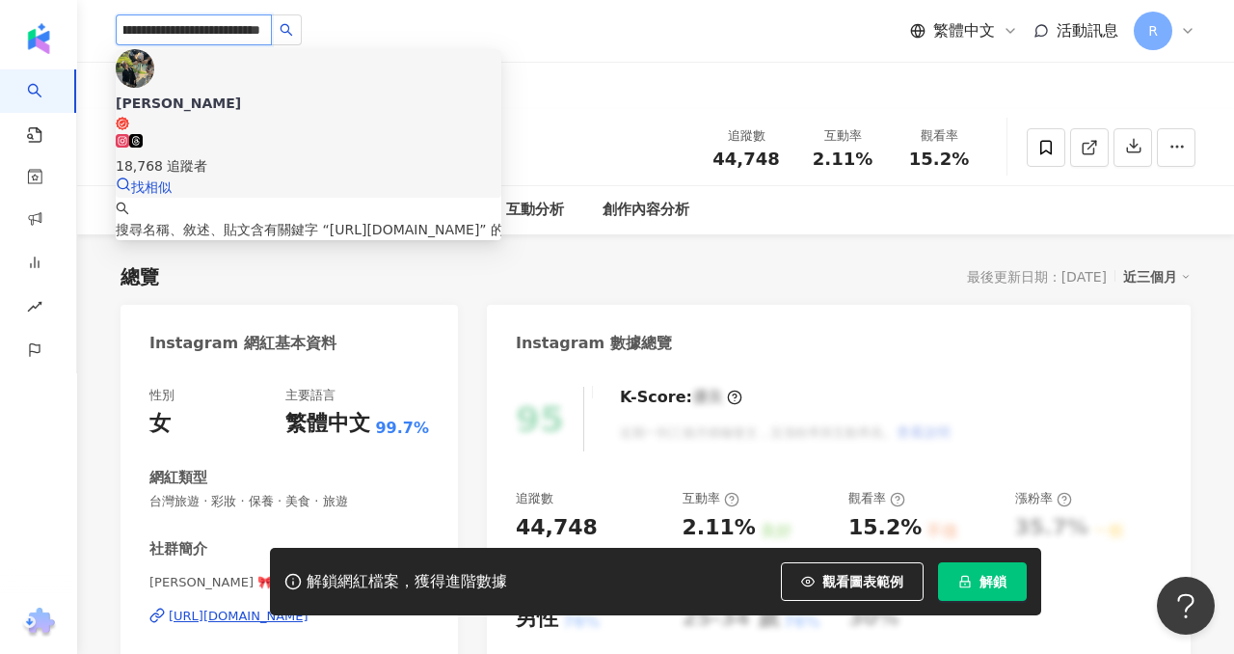
click at [143, 74] on img at bounding box center [135, 68] width 39 height 39
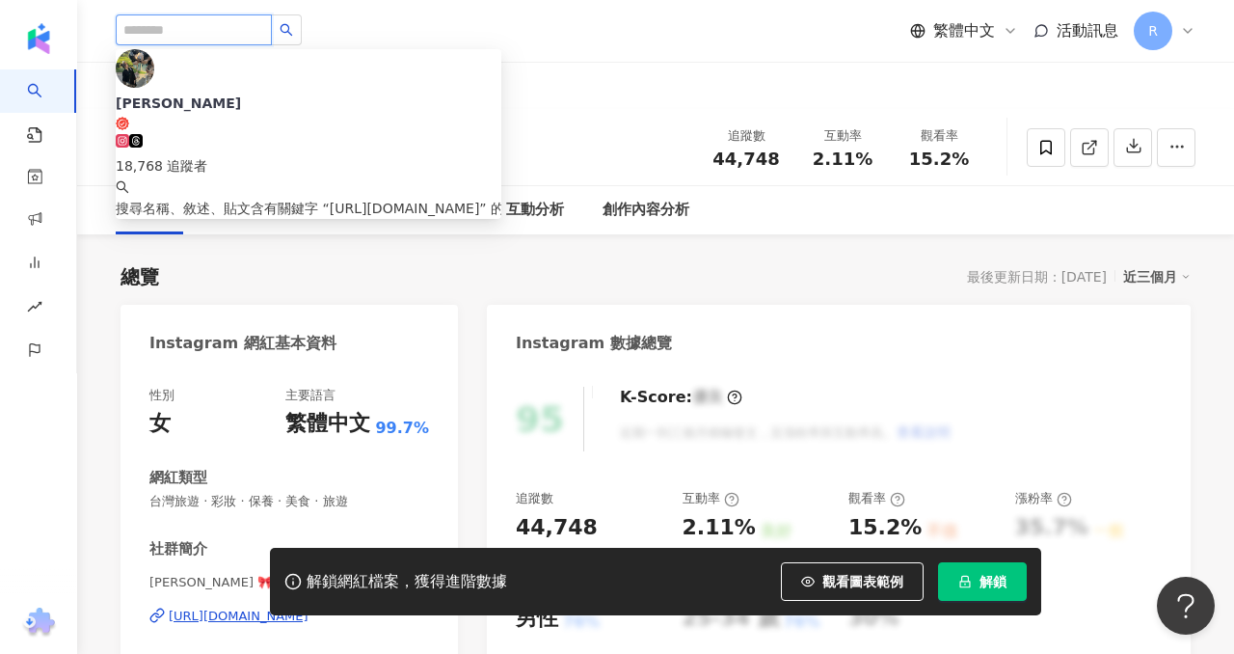
scroll to position [0, 0]
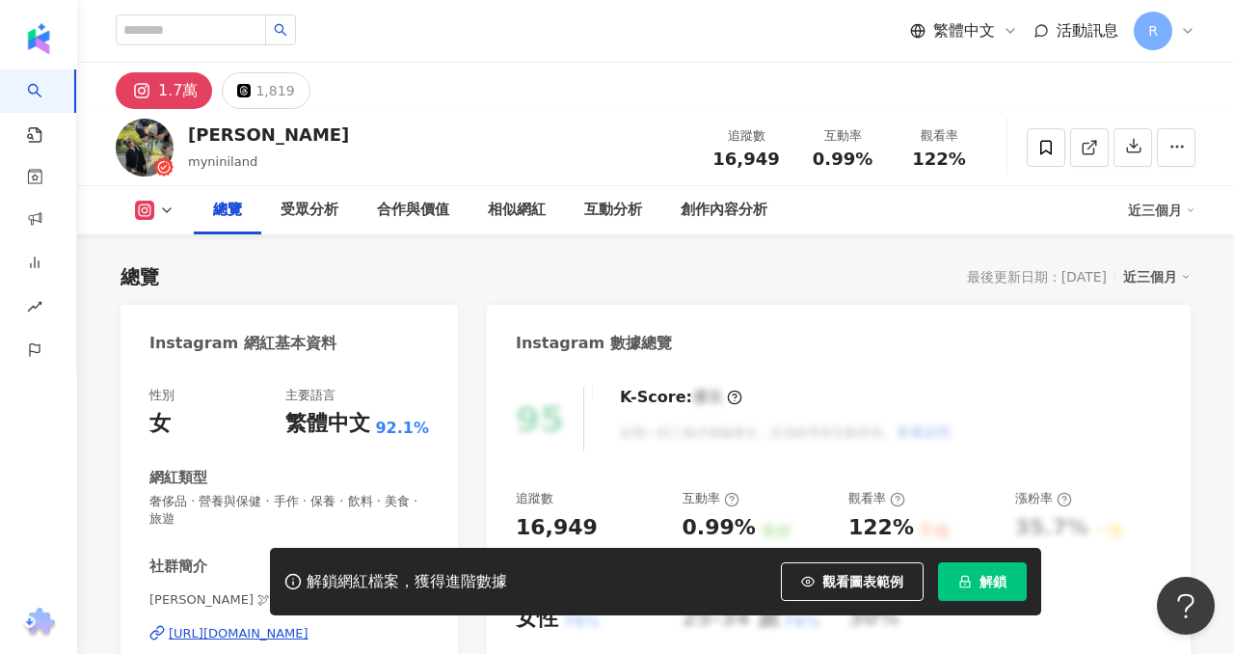
click at [777, 160] on div "16,949" at bounding box center [745, 158] width 73 height 19
drag, startPoint x: 863, startPoint y: 151, endPoint x: 757, endPoint y: 1, distance: 184.0
click at [863, 151] on div "0.99%" at bounding box center [842, 158] width 73 height 19
drag, startPoint x: 915, startPoint y: 157, endPoint x: 963, endPoint y: 158, distance: 48.2
click at [963, 158] on div "122%" at bounding box center [938, 158] width 73 height 19
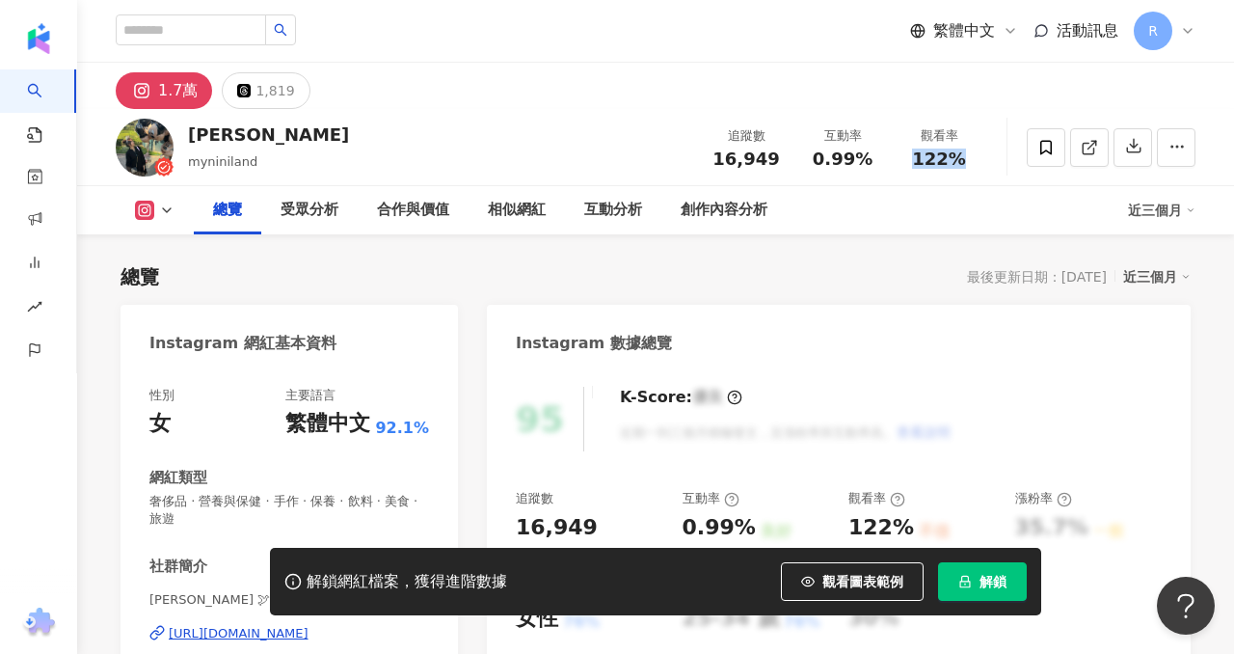
copy span "122%"
click at [193, 33] on input "search" at bounding box center [191, 29] width 150 height 31
paste input "**********"
type input "**********"
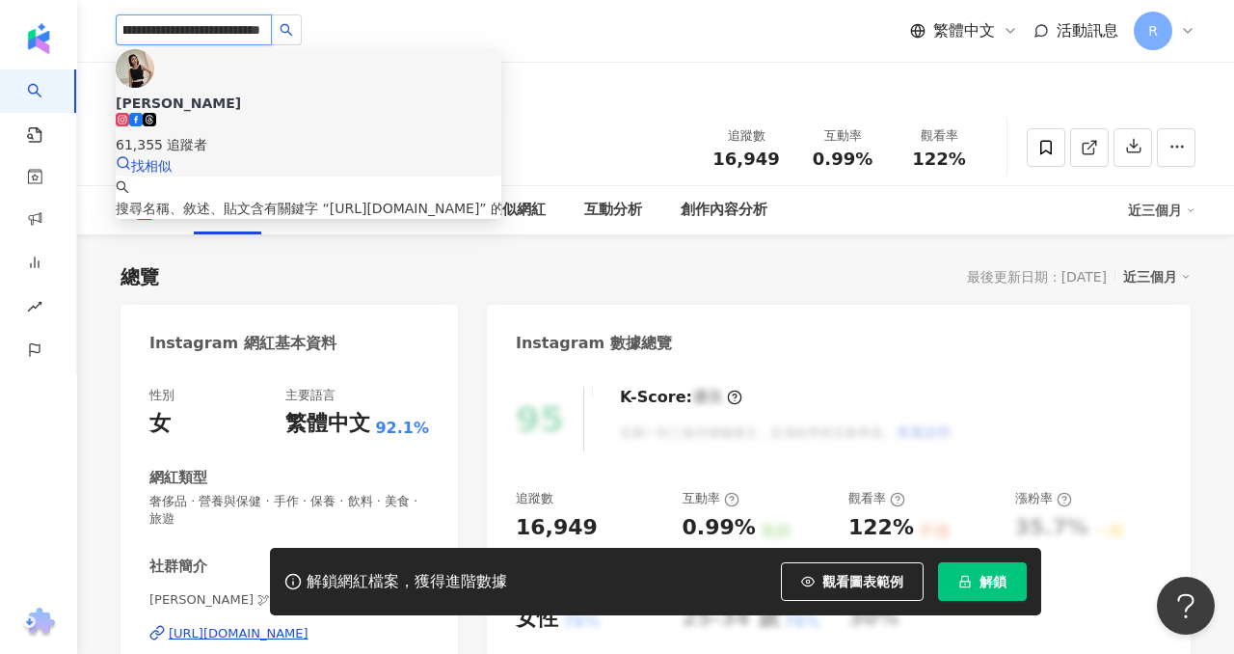
click at [154, 81] on img at bounding box center [135, 68] width 39 height 39
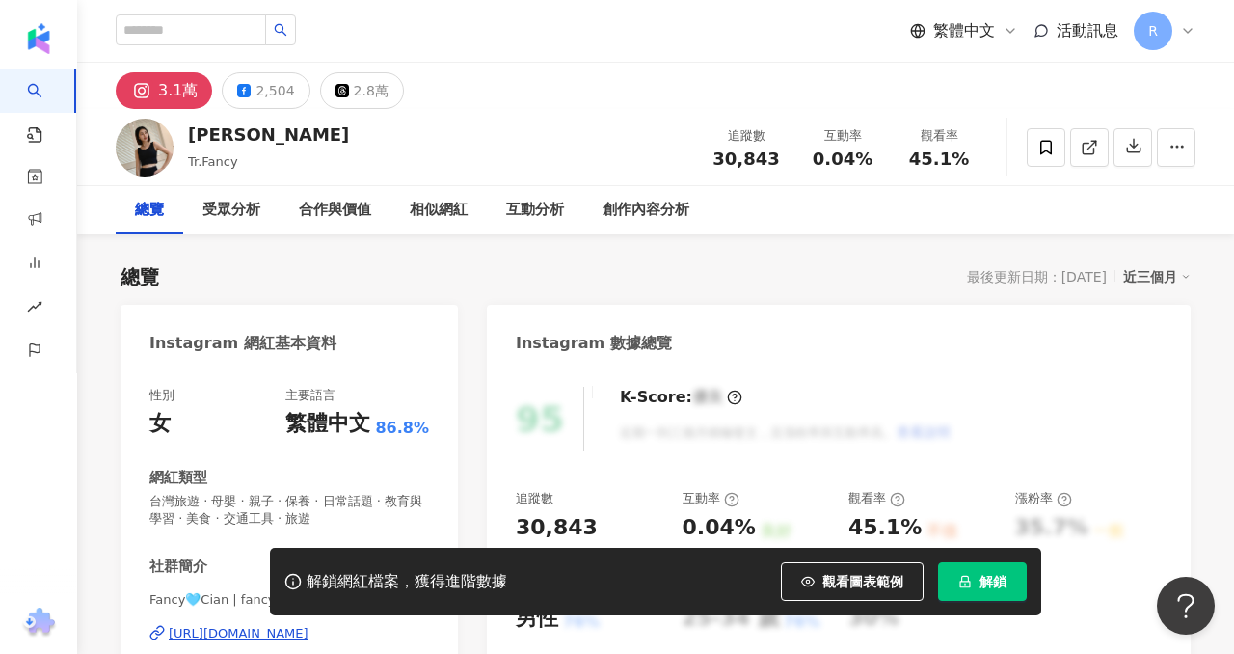
drag, startPoint x: 778, startPoint y: 160, endPoint x: 766, endPoint y: 3, distance: 157.5
click at [777, 159] on div "30,843" at bounding box center [745, 158] width 73 height 19
click at [870, 165] on div "0.04%" at bounding box center [842, 158] width 73 height 19
click at [866, 208] on div "總覽 受眾分析 合作與價值 相似網紅 互動分析 創作內容分析" at bounding box center [656, 210] width 1080 height 48
drag, startPoint x: 813, startPoint y: 154, endPoint x: 890, endPoint y: 158, distance: 77.2
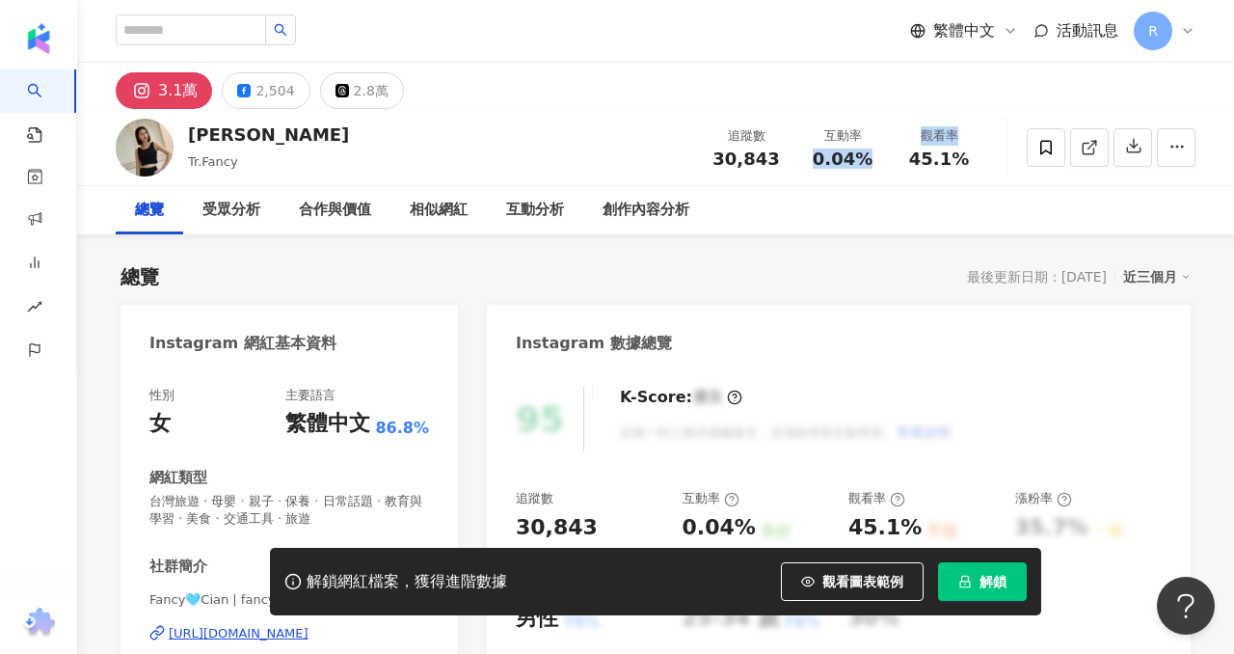
click at [893, 162] on div "追蹤數 30,843 互動率 0.04% 觀看率 45.1%" at bounding box center [842, 147] width 289 height 57
click at [890, 158] on div "互動率 0.04%" at bounding box center [842, 146] width 96 height 41
drag, startPoint x: 810, startPoint y: 161, endPoint x: 878, endPoint y: 161, distance: 68.4
click at [881, 163] on div "互動率 0.04%" at bounding box center [842, 146] width 96 height 41
copy span "0.04%"
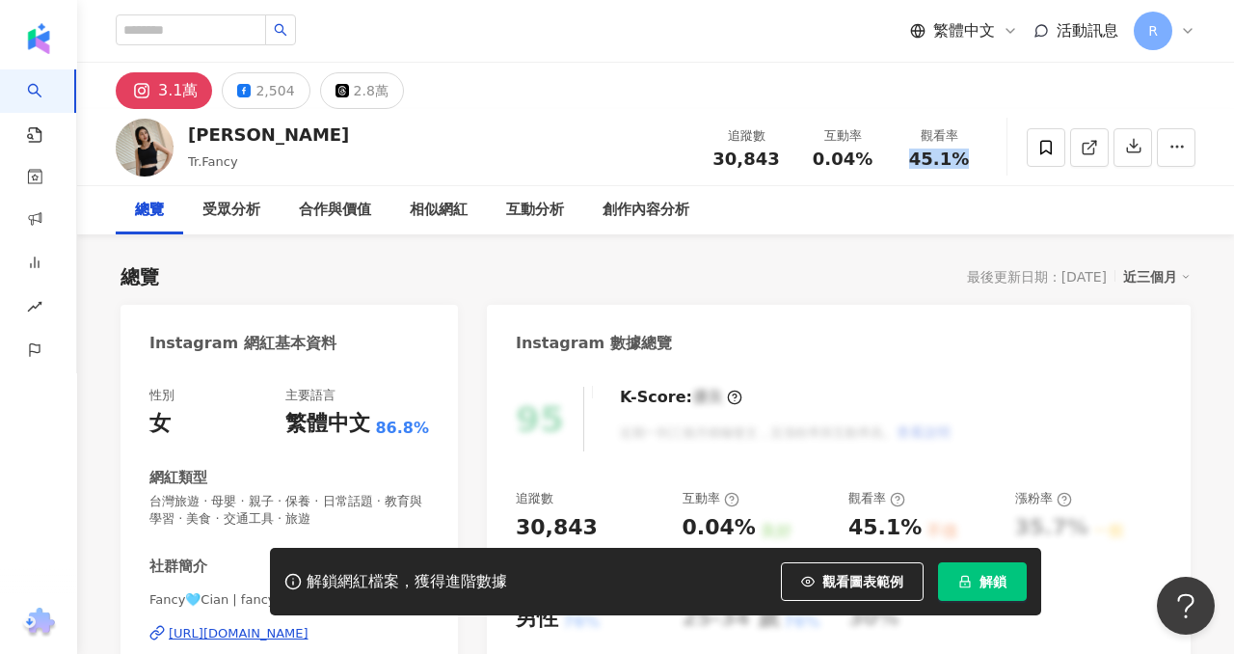
drag, startPoint x: 916, startPoint y: 157, endPoint x: 978, endPoint y: 155, distance: 62.7
click at [982, 162] on div "觀看率 45.1%" at bounding box center [939, 146] width 96 height 41
copy span "45.1%"
click at [168, 34] on input "search" at bounding box center [191, 29] width 150 height 31
paste input "**********"
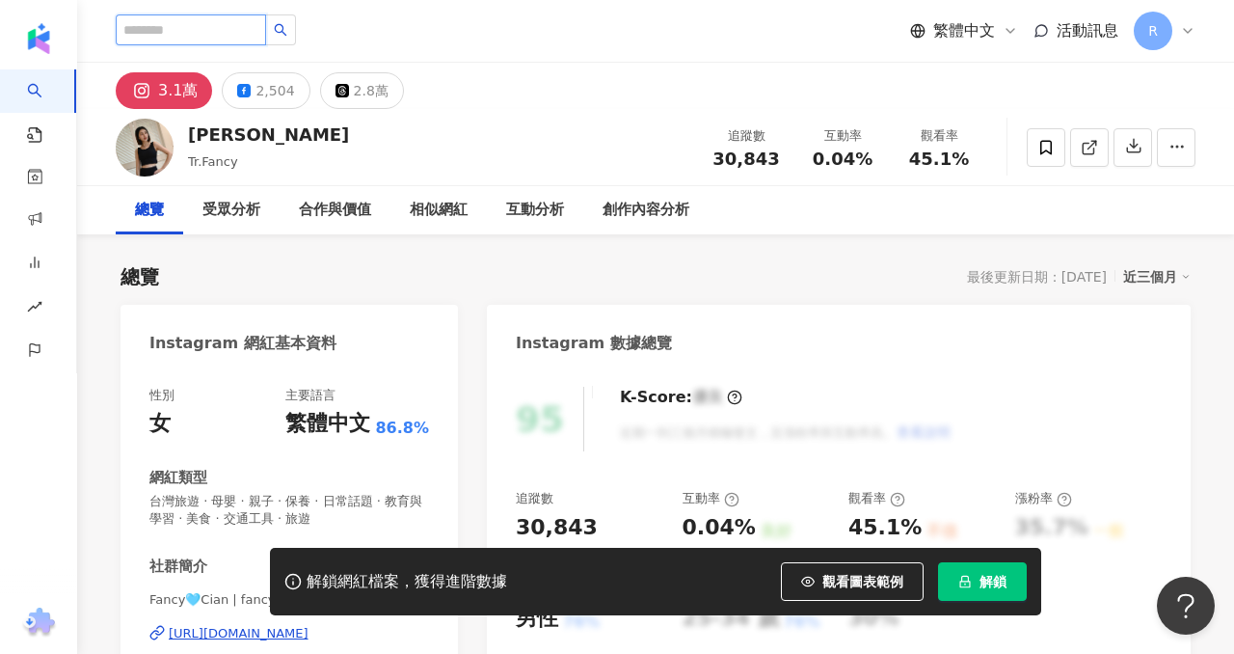
type input "**********"
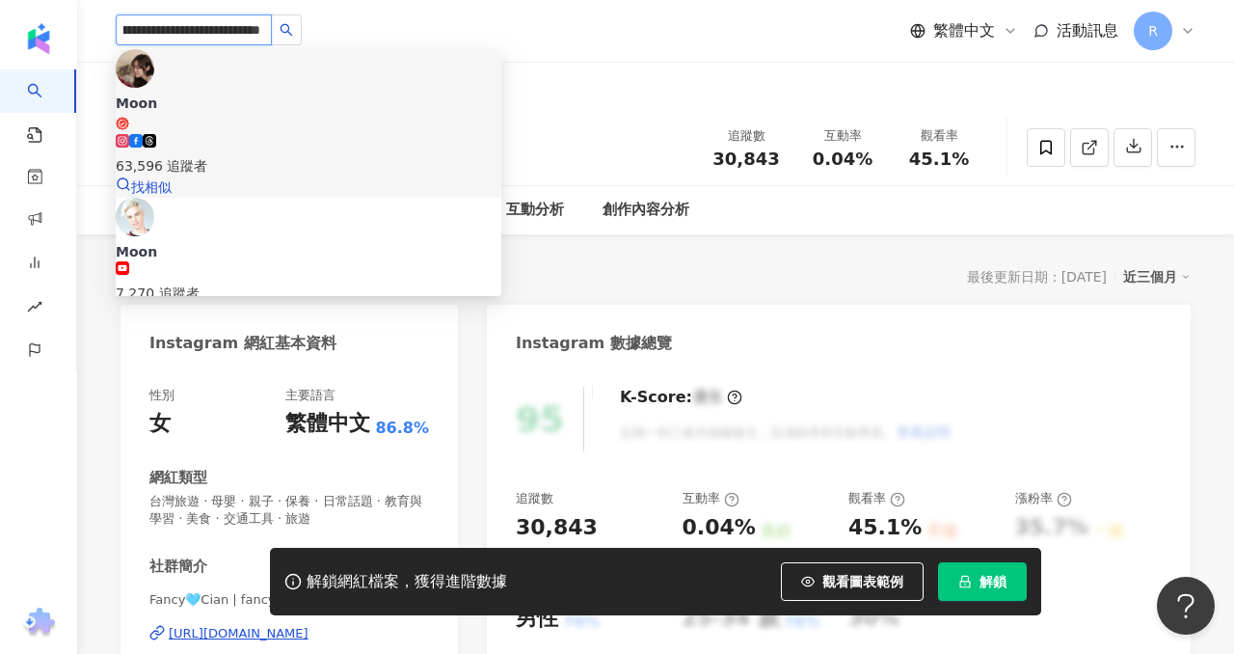
click at [149, 72] on img at bounding box center [135, 68] width 39 height 39
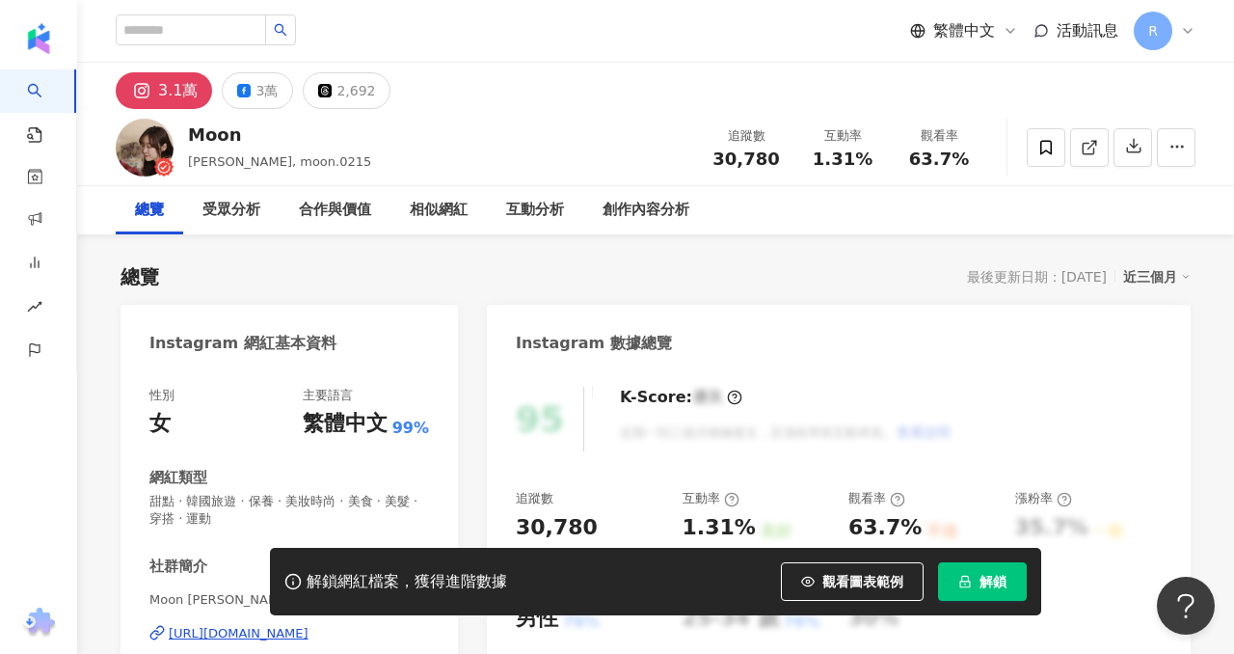
click at [773, 158] on div "30,780" at bounding box center [745, 158] width 73 height 19
drag, startPoint x: 854, startPoint y: 161, endPoint x: 868, endPoint y: 159, distance: 13.6
click at [869, 161] on div "1.31%" at bounding box center [842, 158] width 73 height 19
drag, startPoint x: 912, startPoint y: 158, endPoint x: 983, endPoint y: 155, distance: 71.4
click at [986, 159] on div "[PERSON_NAME], moon.0215 追蹤數 30,780 互動率 1.31% 觀看率 63.7%" at bounding box center [655, 147] width 1157 height 76
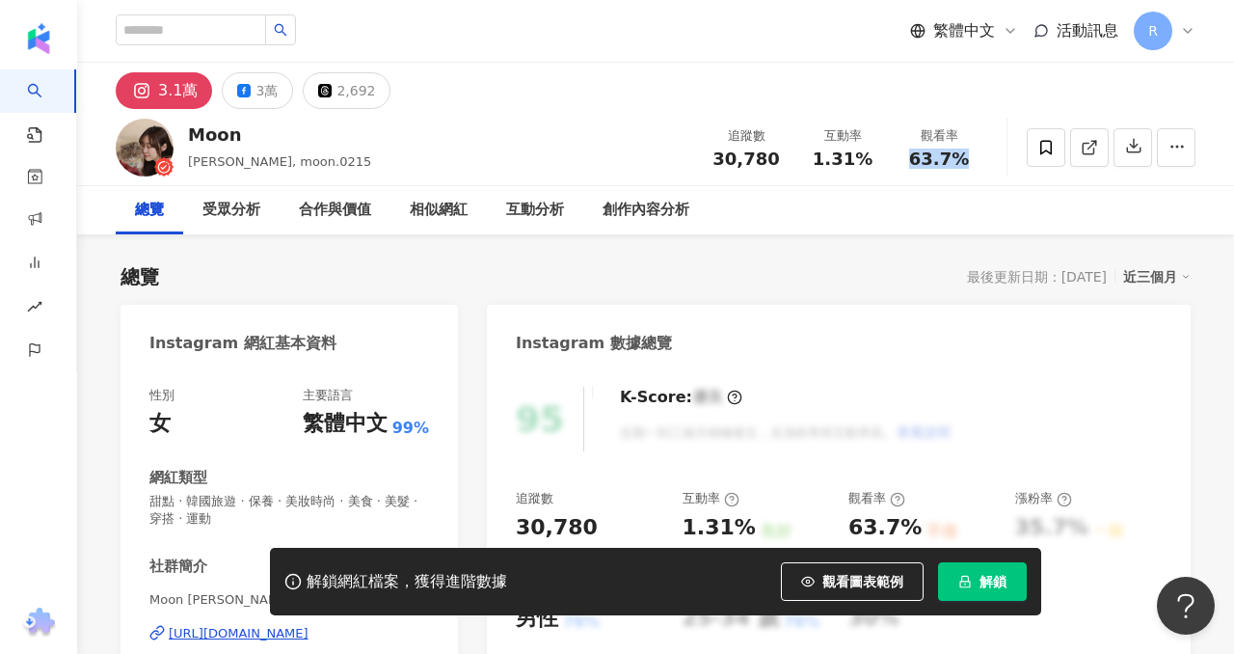
copy span "63.7%"
click at [219, 22] on input "search" at bounding box center [191, 29] width 150 height 31
paste input "**********"
type input "**********"
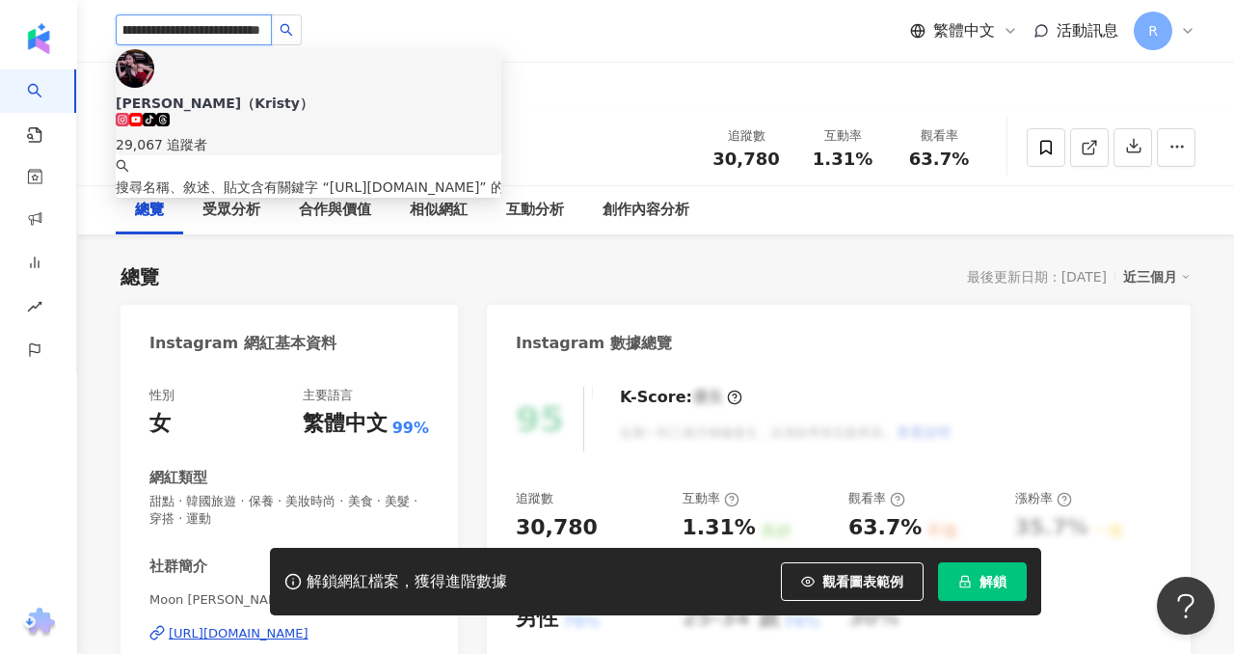
click at [154, 75] on img at bounding box center [135, 68] width 39 height 39
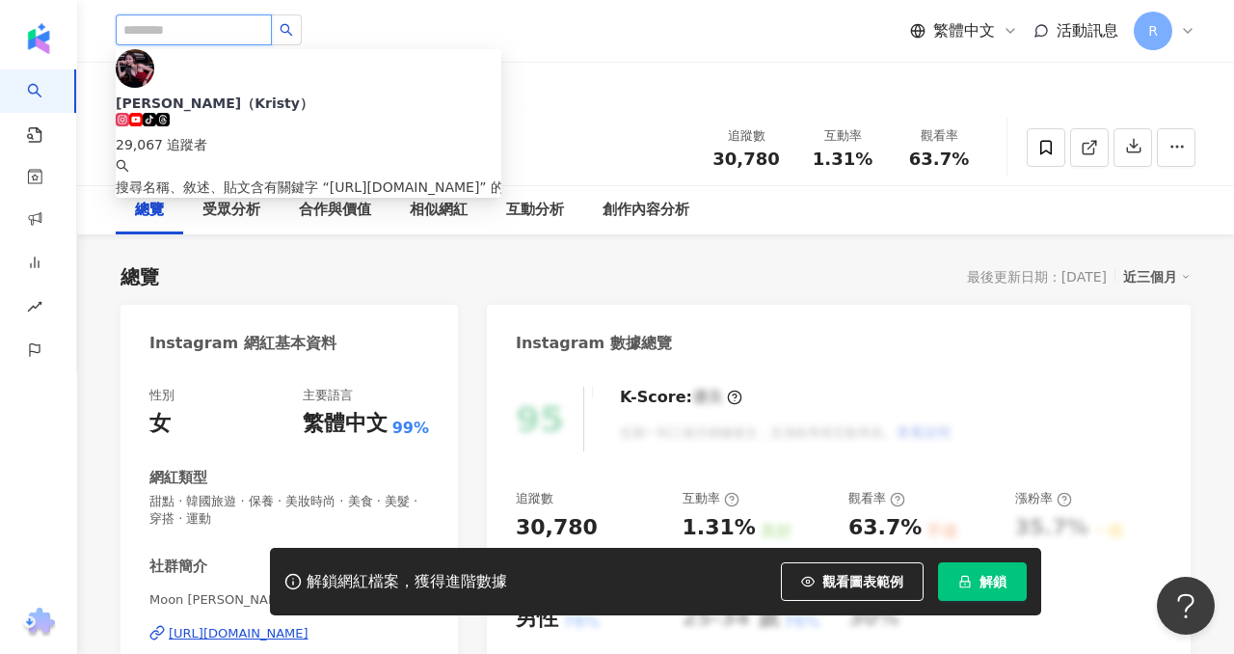
scroll to position [0, 0]
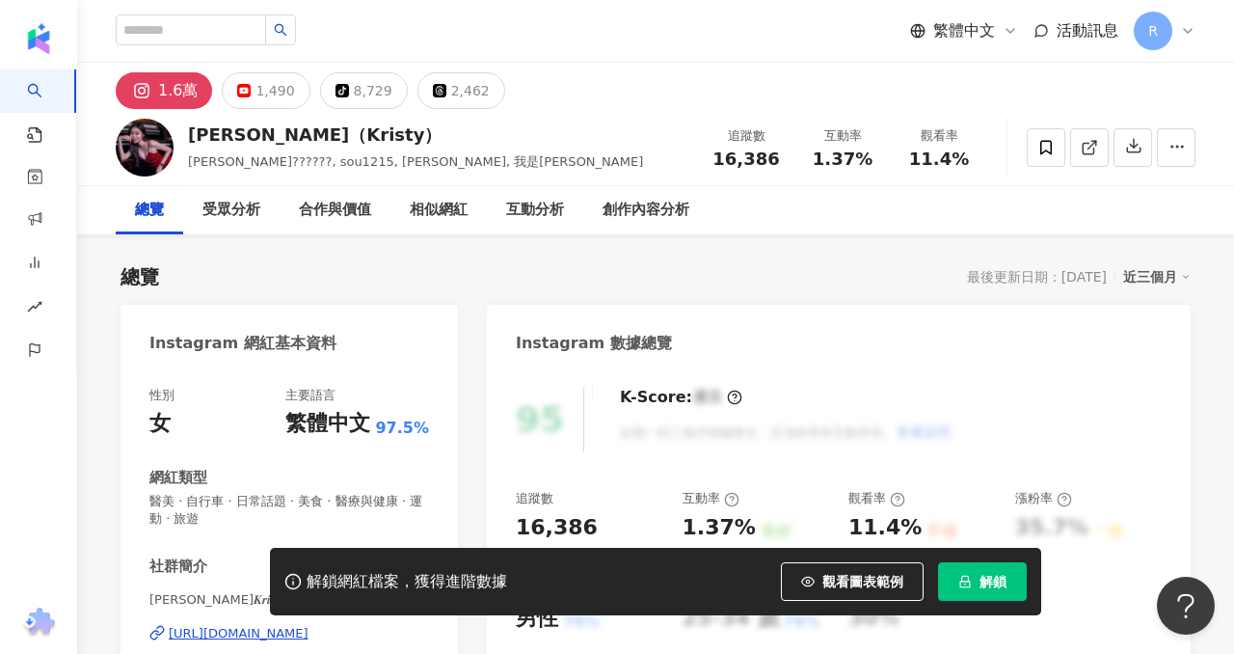
click at [768, 147] on div "追蹤數 16,386" at bounding box center [746, 146] width 96 height 41
drag, startPoint x: 770, startPoint y: 163, endPoint x: 701, endPoint y: 4, distance: 173.5
click at [779, 165] on div "16,386" at bounding box center [745, 158] width 73 height 19
click at [868, 161] on div "1.37%" at bounding box center [842, 158] width 73 height 19
drag, startPoint x: 913, startPoint y: 160, endPoint x: 967, endPoint y: 154, distance: 54.3
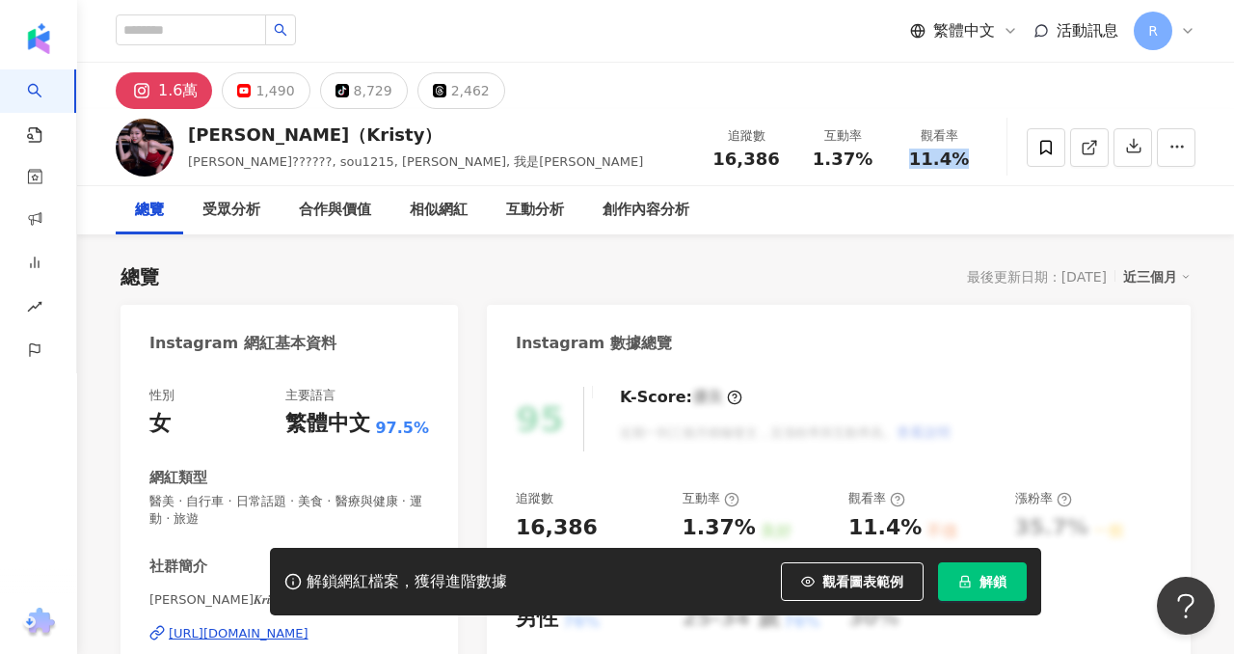
click at [968, 156] on div "11.4%" at bounding box center [938, 158] width 73 height 19
copy span "11.4%"
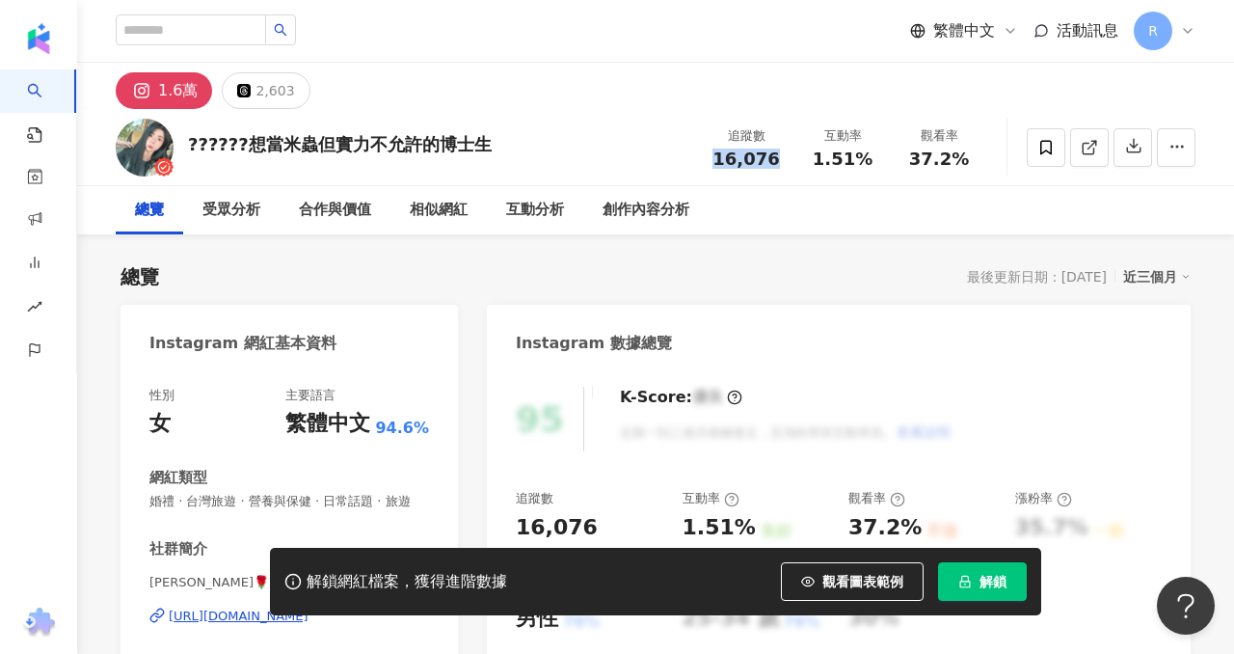
drag, startPoint x: 759, startPoint y: 161, endPoint x: 686, endPoint y: 4, distance: 173.0
click at [776, 162] on div "16,076" at bounding box center [745, 158] width 73 height 19
drag, startPoint x: 853, startPoint y: 158, endPoint x: 870, endPoint y: 162, distance: 17.8
click at [870, 162] on div "1.51%" at bounding box center [842, 158] width 73 height 19
drag, startPoint x: 912, startPoint y: 161, endPoint x: 966, endPoint y: 162, distance: 54.0
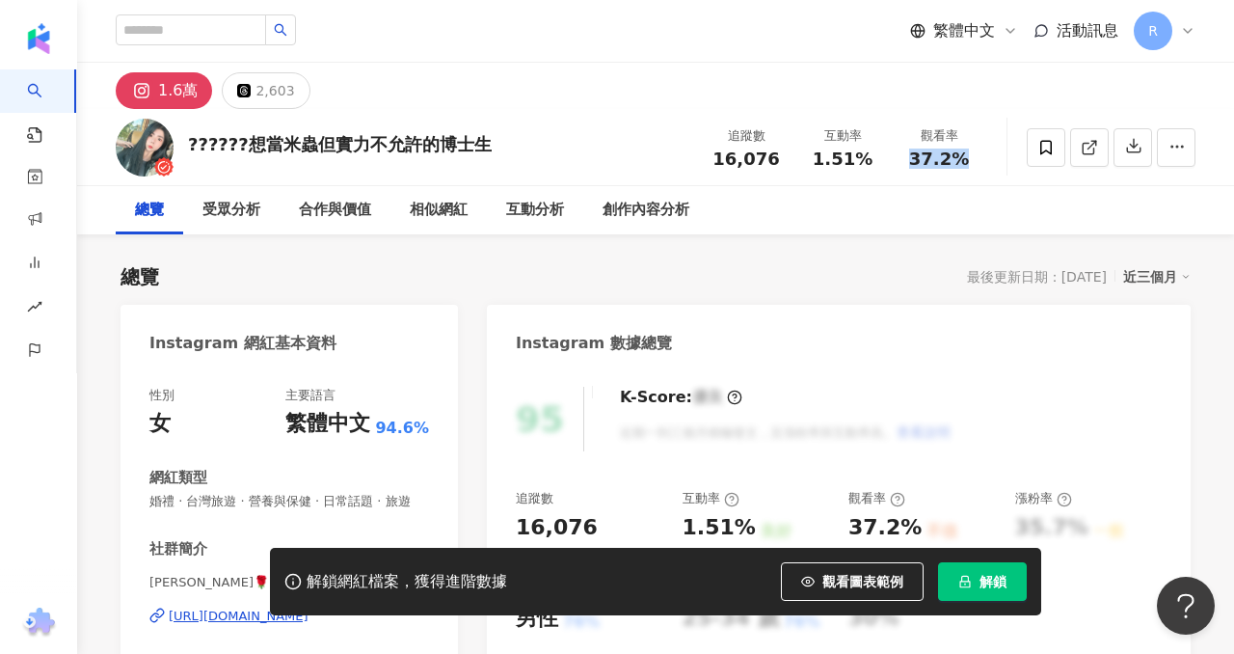
click at [966, 162] on div "37.2%" at bounding box center [938, 158] width 73 height 19
copy span "37.2%"
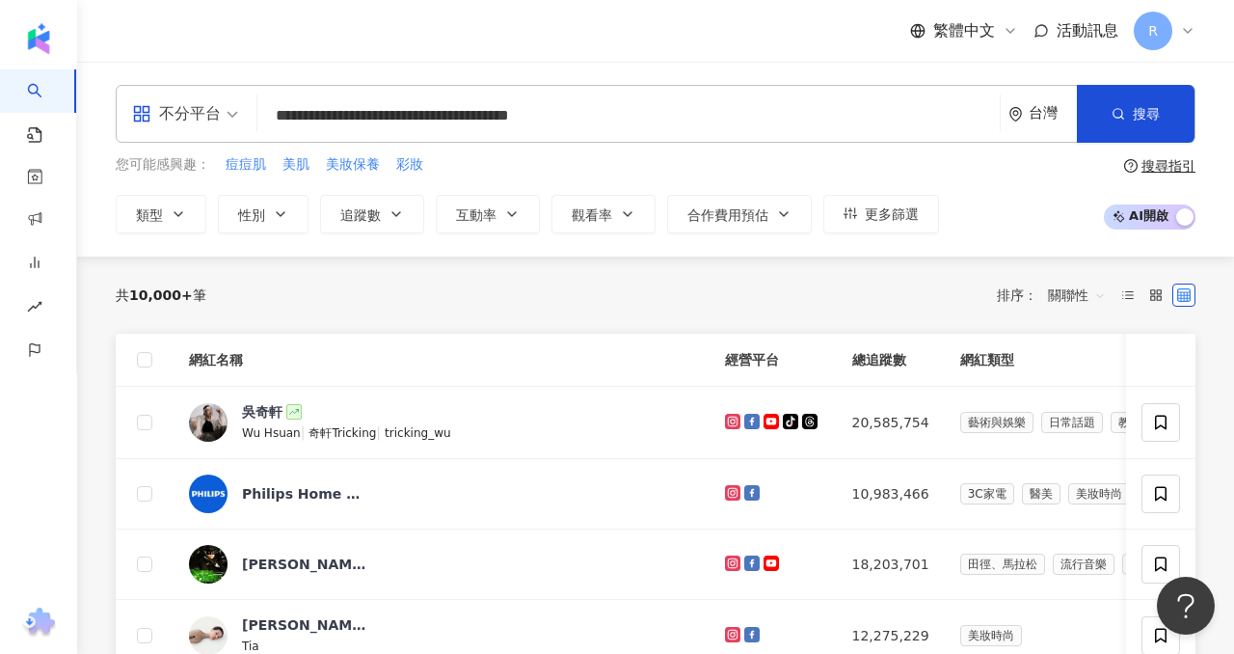
drag, startPoint x: 609, startPoint y: 115, endPoint x: 267, endPoint y: 101, distance: 342.5
click at [267, 102] on input "**********" at bounding box center [628, 115] width 727 height 37
type input "**********"
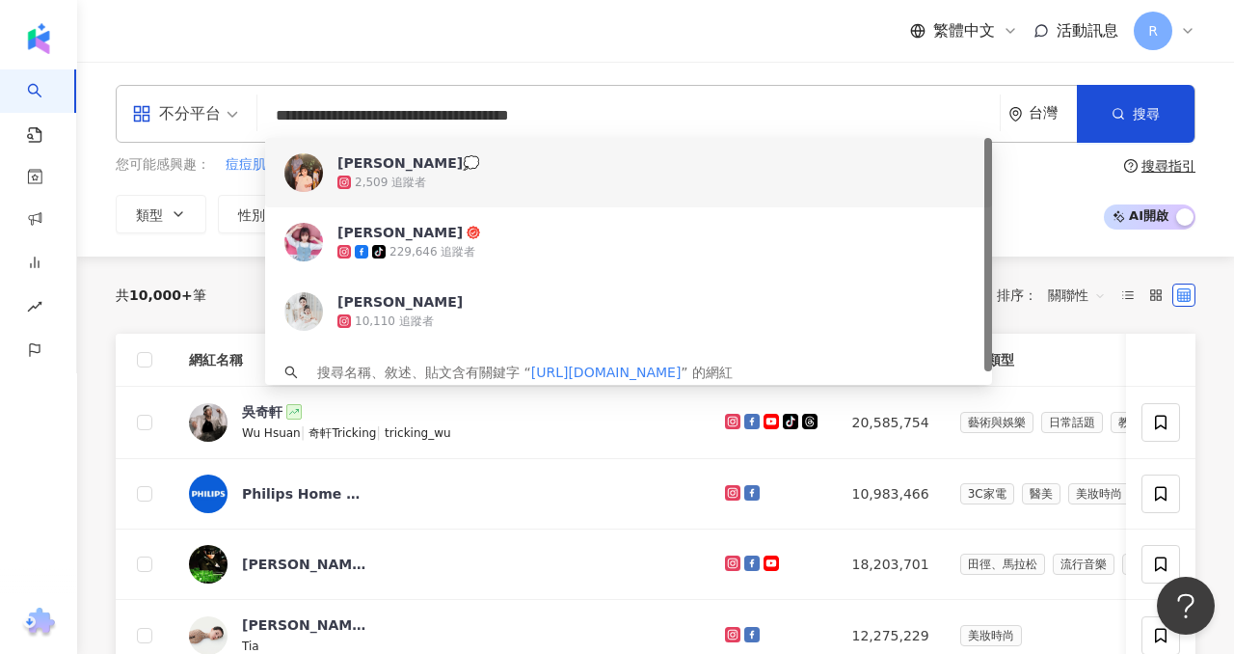
click at [303, 163] on img at bounding box center [303, 172] width 39 height 39
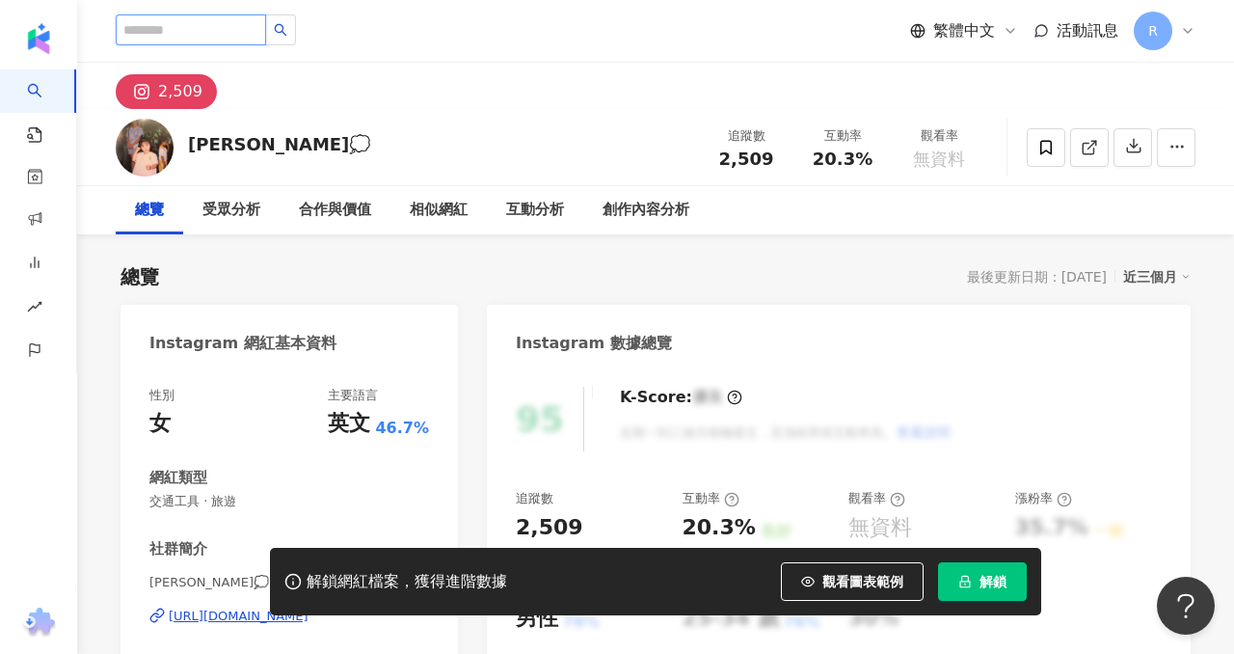
click at [191, 41] on input "search" at bounding box center [191, 29] width 150 height 31
paste input "**********"
click at [112, 29] on div "**********" at bounding box center [655, 31] width 1157 height 62
type input "*"
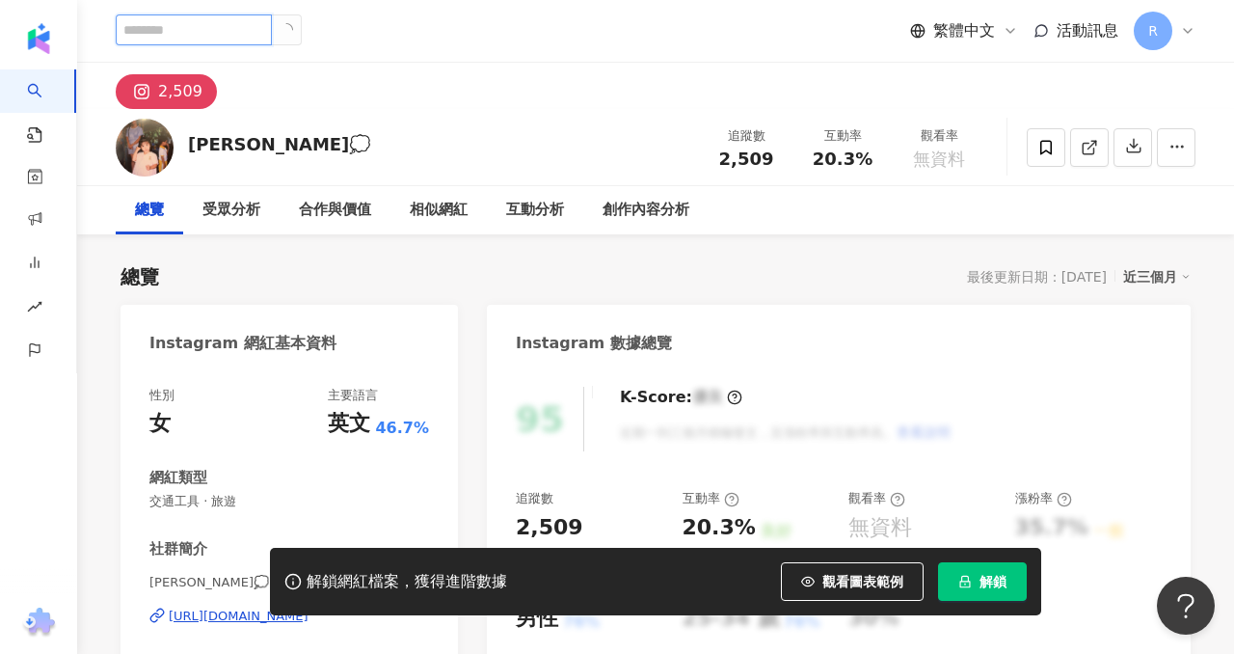
scroll to position [0, 0]
click at [168, 29] on input "search" at bounding box center [194, 29] width 156 height 31
paste input "**********"
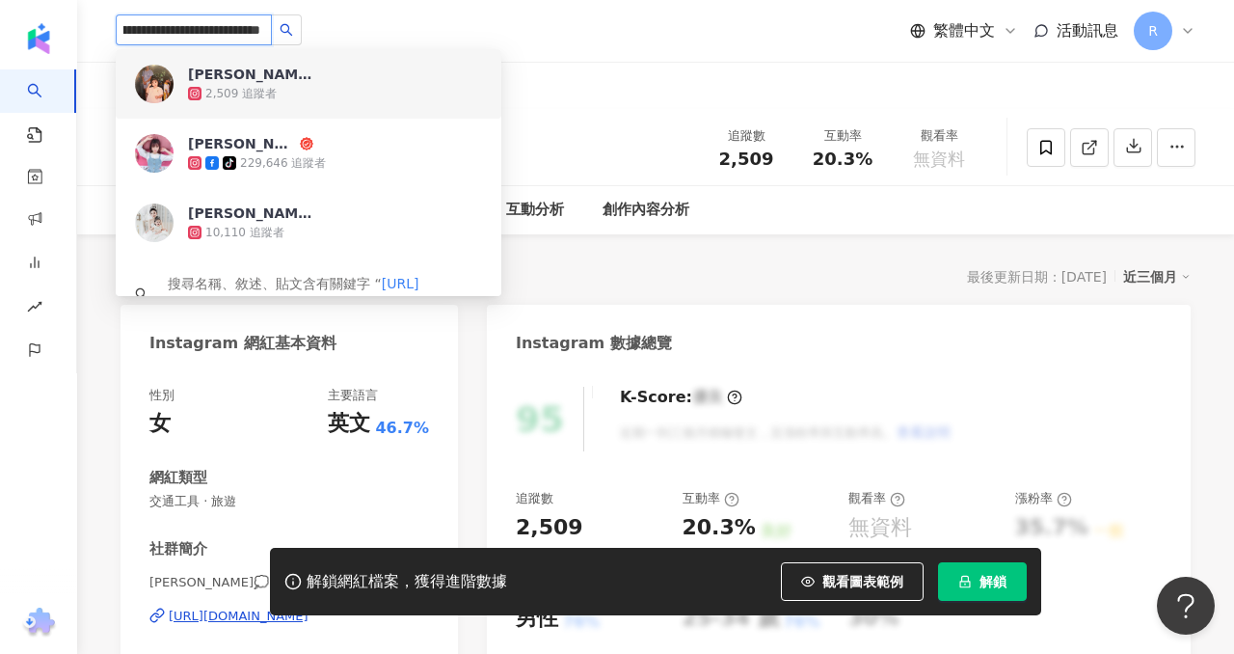
type input "**********"
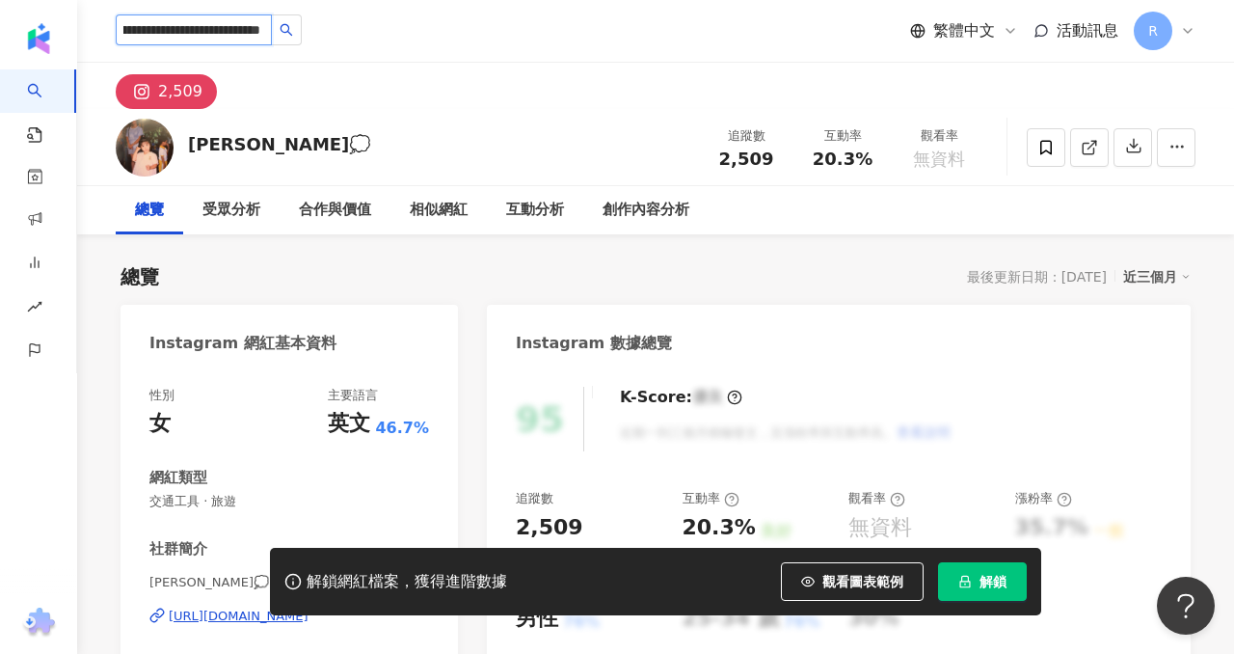
scroll to position [0, 0]
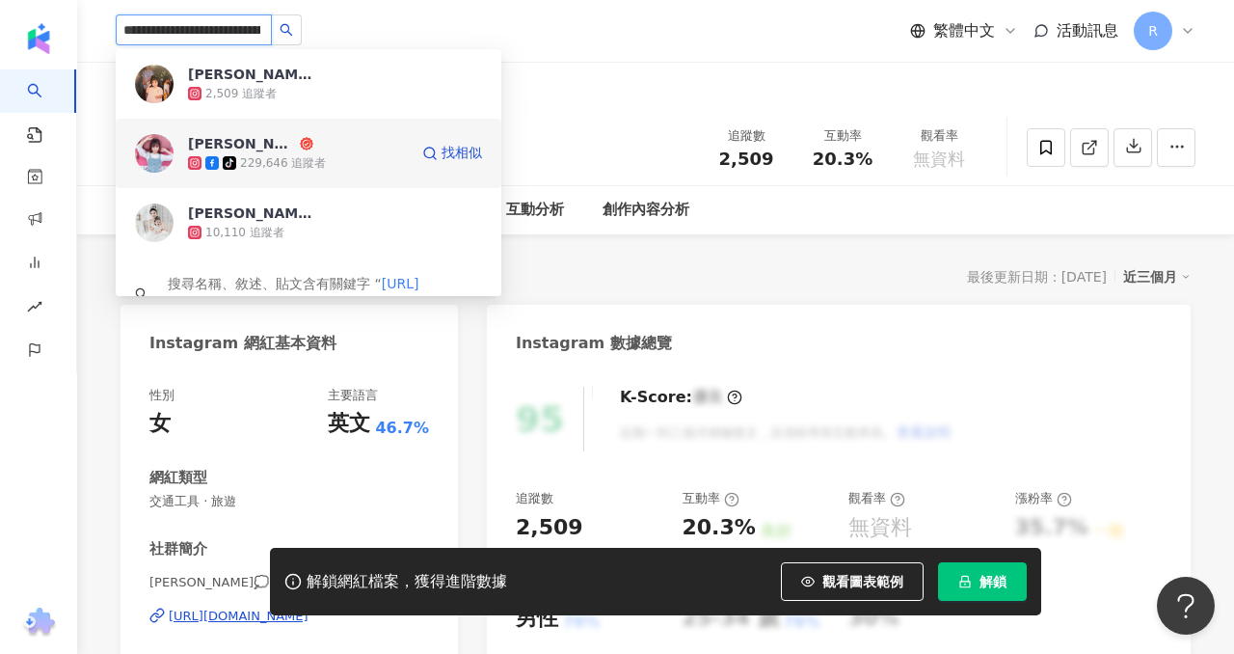
click at [370, 147] on div "Valerie tiktok-icon 229,646 追蹤者" at bounding box center [298, 153] width 220 height 39
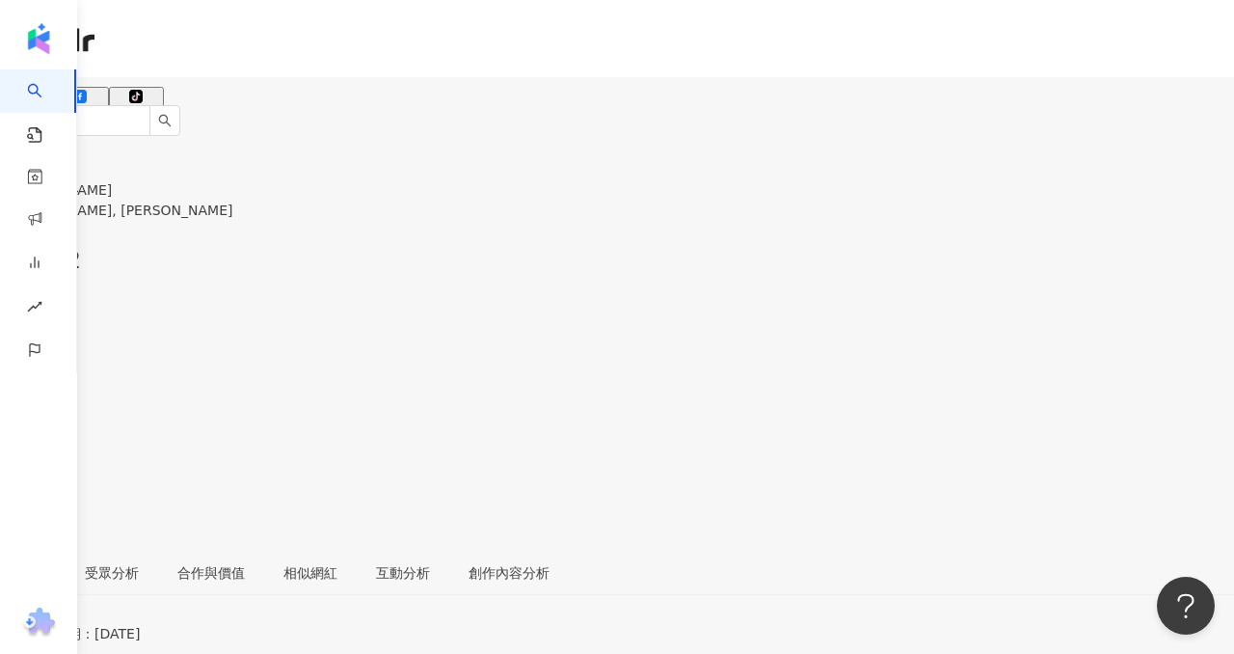
drag, startPoint x: 772, startPoint y: 166, endPoint x: 719, endPoint y: 158, distance: 53.6
click at [81, 247] on span "22,772" at bounding box center [40, 260] width 81 height 27
drag, startPoint x: 753, startPoint y: 156, endPoint x: 779, endPoint y: 157, distance: 26.0
click at [779, 243] on div "22,772" at bounding box center [617, 261] width 1234 height 37
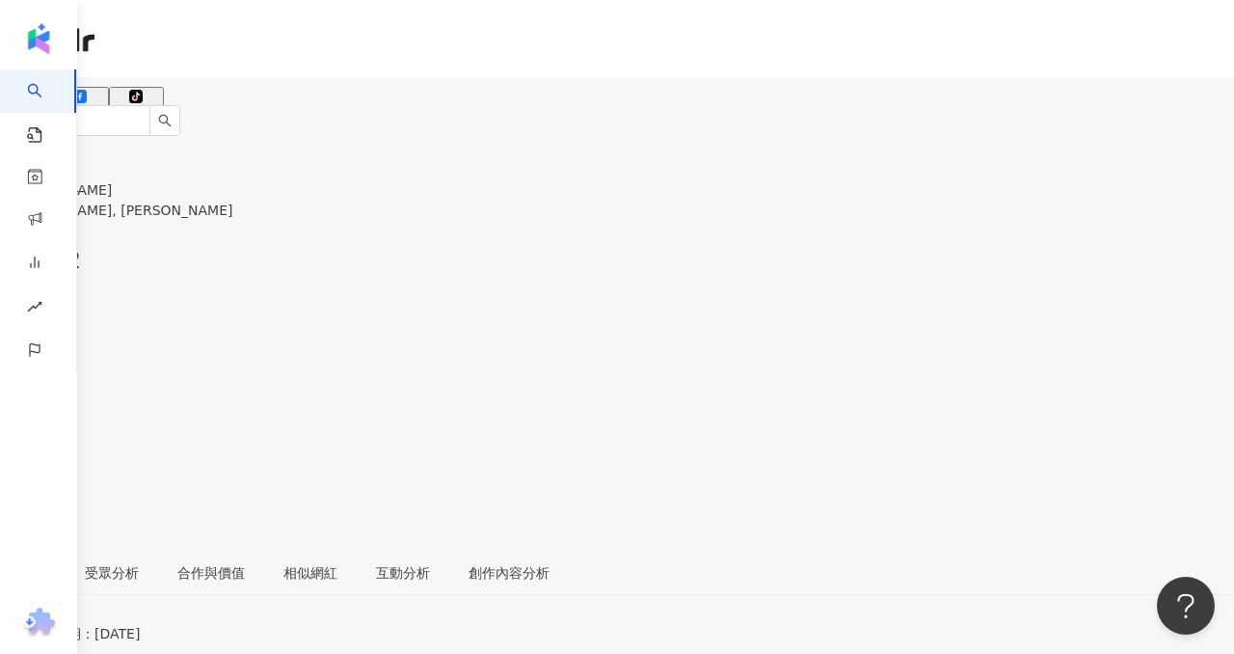
drag, startPoint x: 816, startPoint y: 158, endPoint x: 860, endPoint y: 153, distance: 43.6
click at [864, 305] on div "2.9%" at bounding box center [617, 323] width 1234 height 37
copy span "2.9%"
drag, startPoint x: 912, startPoint y: 154, endPoint x: 987, endPoint y: 150, distance: 75.3
click at [992, 157] on div "[PERSON_NAME], [PERSON_NAME] 追蹤數 22,772 互動率 2.9% 觀看率 13.6%" at bounding box center [617, 336] width 1234 height 425
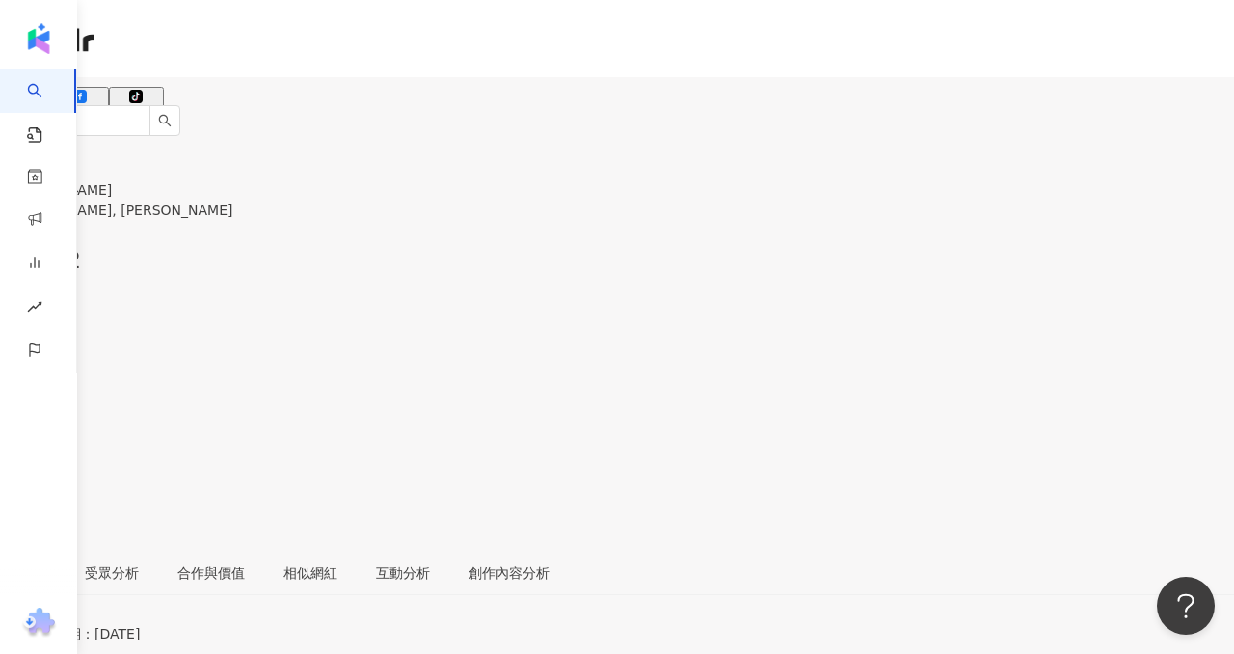
copy span "13.6%"
